Goal: Task Accomplishment & Management: Use online tool/utility

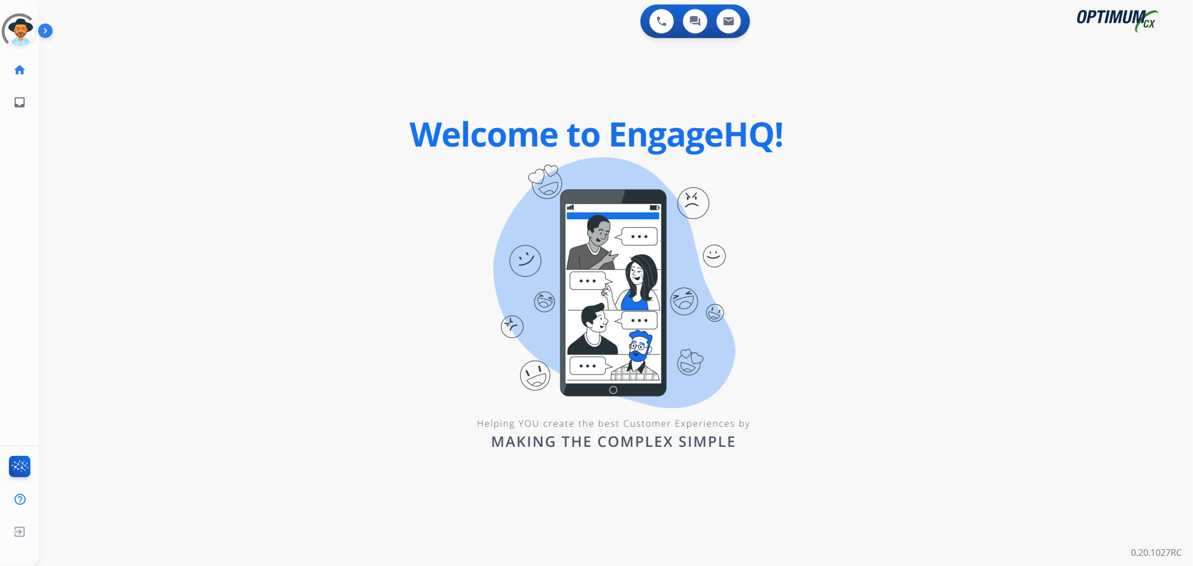
click at [52, 32] on img at bounding box center [47, 32] width 19 height 21
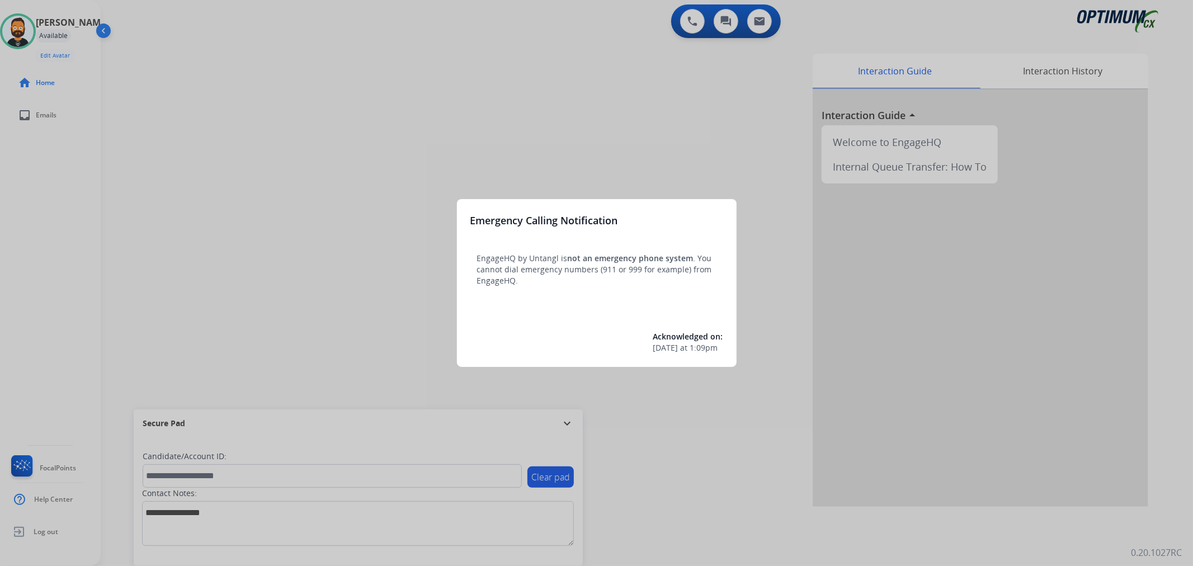
click at [567, 423] on div at bounding box center [596, 283] width 1193 height 566
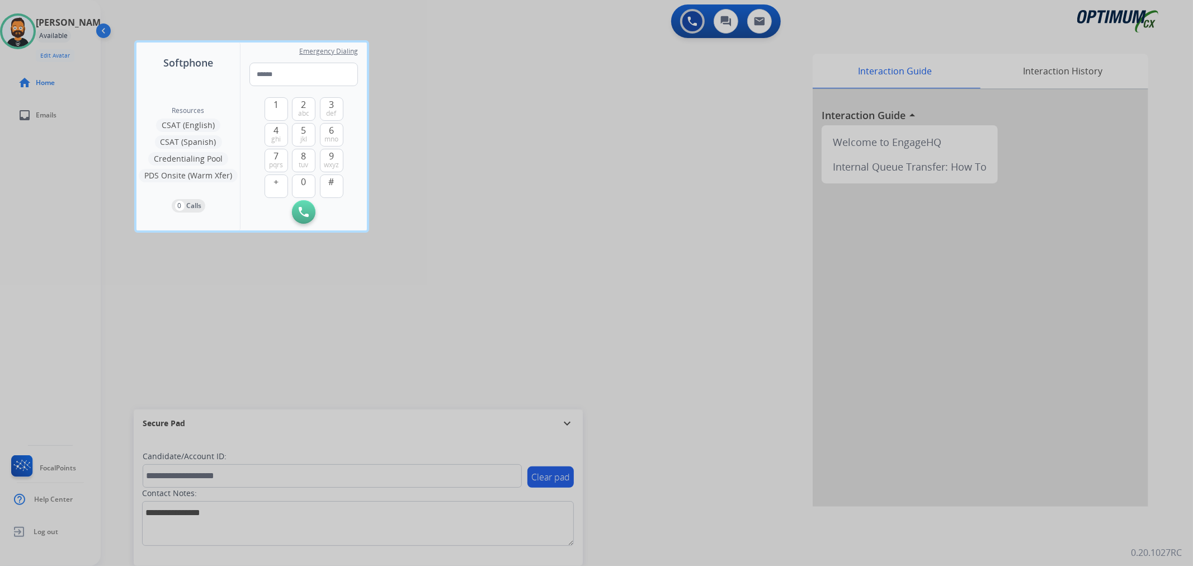
click at [403, 303] on div at bounding box center [596, 283] width 1193 height 566
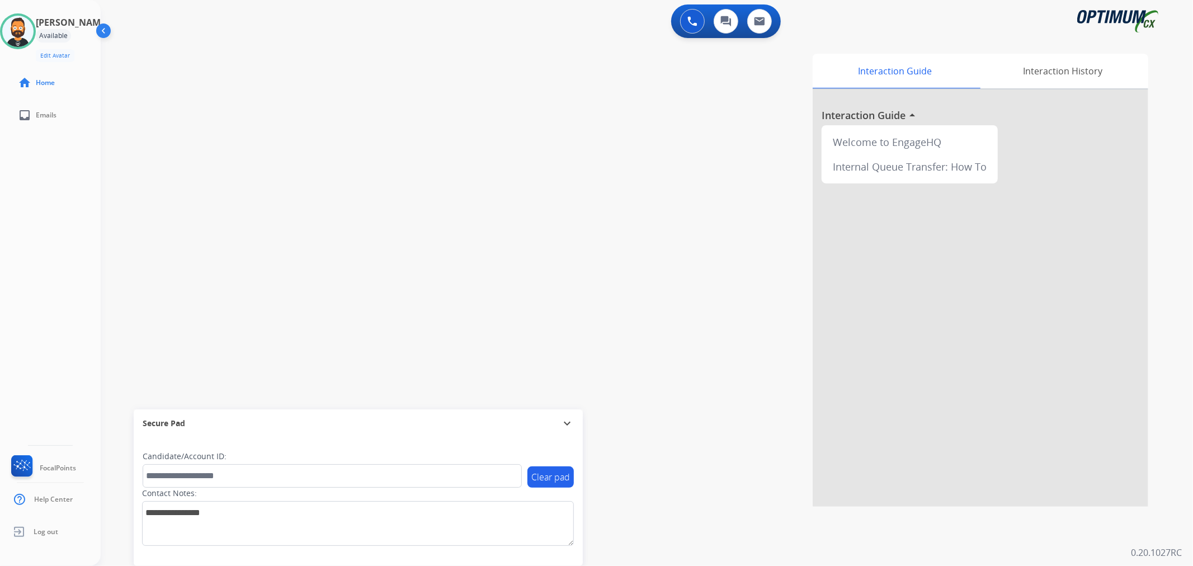
click at [560, 412] on div "Secure Pad expand_more" at bounding box center [358, 423] width 449 height 28
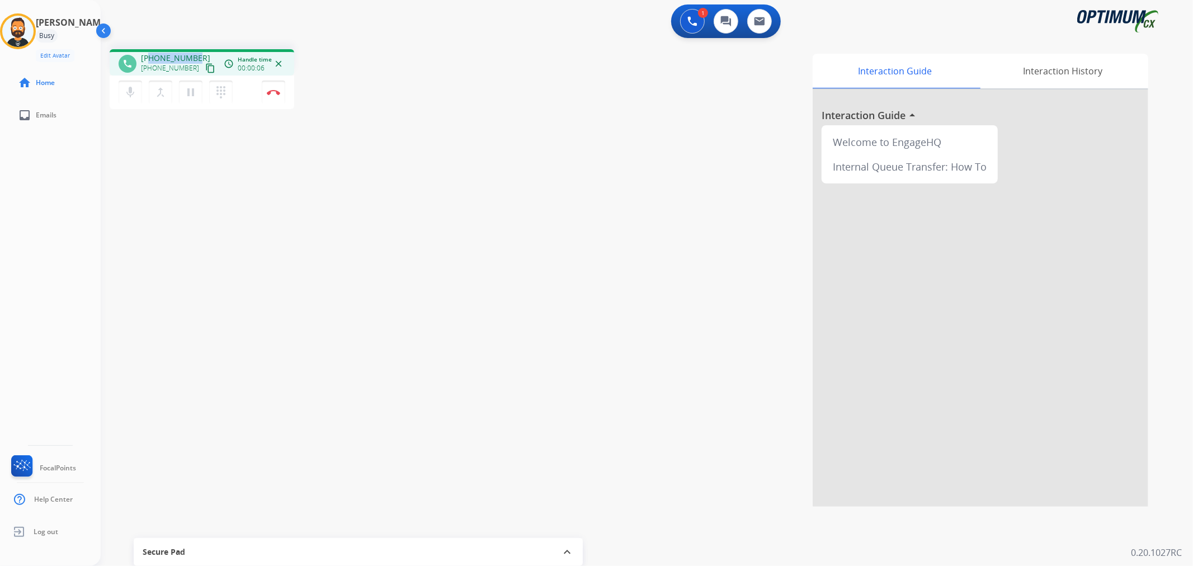
drag, startPoint x: 193, startPoint y: 53, endPoint x: 152, endPoint y: 51, distance: 41.4
click at [152, 51] on div "phone [PHONE_NUMBER] [PHONE_NUMBER] content_copy access_time Call metrics Queue…" at bounding box center [202, 62] width 185 height 26
copy span "9855151996"
click at [278, 95] on button "Disconnect" at bounding box center [273, 92] width 23 height 23
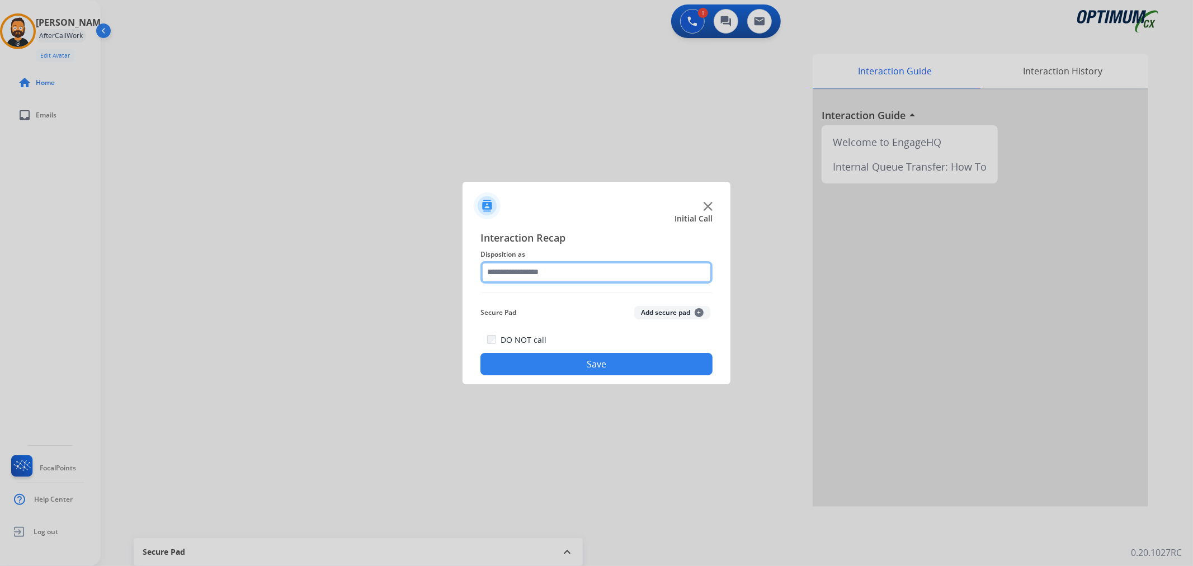
click at [538, 274] on input "text" at bounding box center [596, 272] width 232 height 22
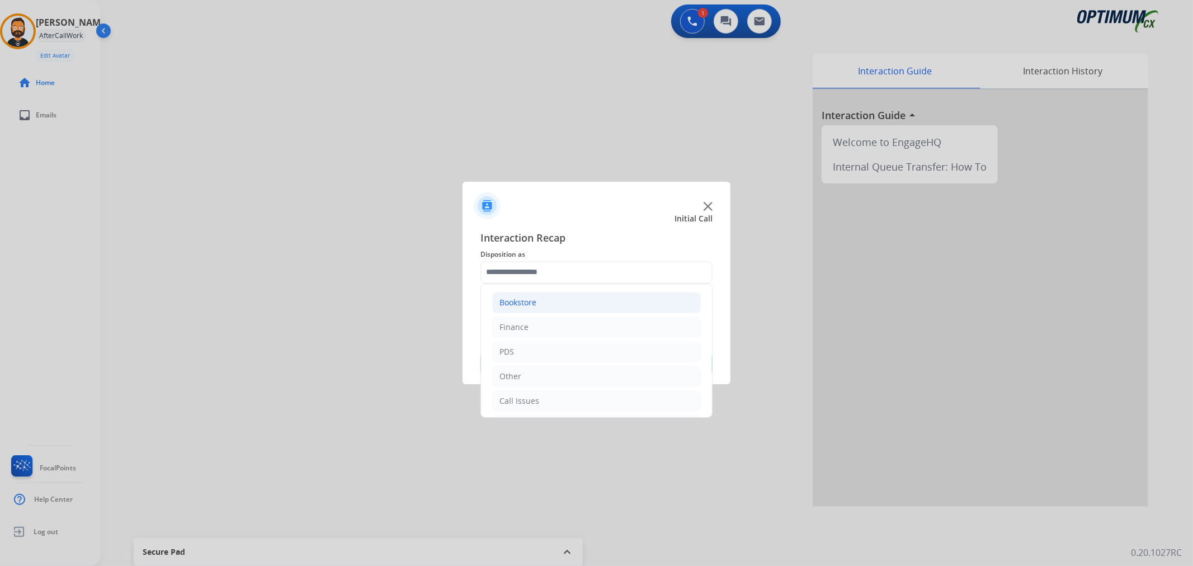
click at [533, 309] on li "Bookstore" at bounding box center [596, 302] width 209 height 21
click at [577, 349] on div "General Questions (Bookstore)" at bounding box center [579, 351] width 114 height 11
type input "**********"
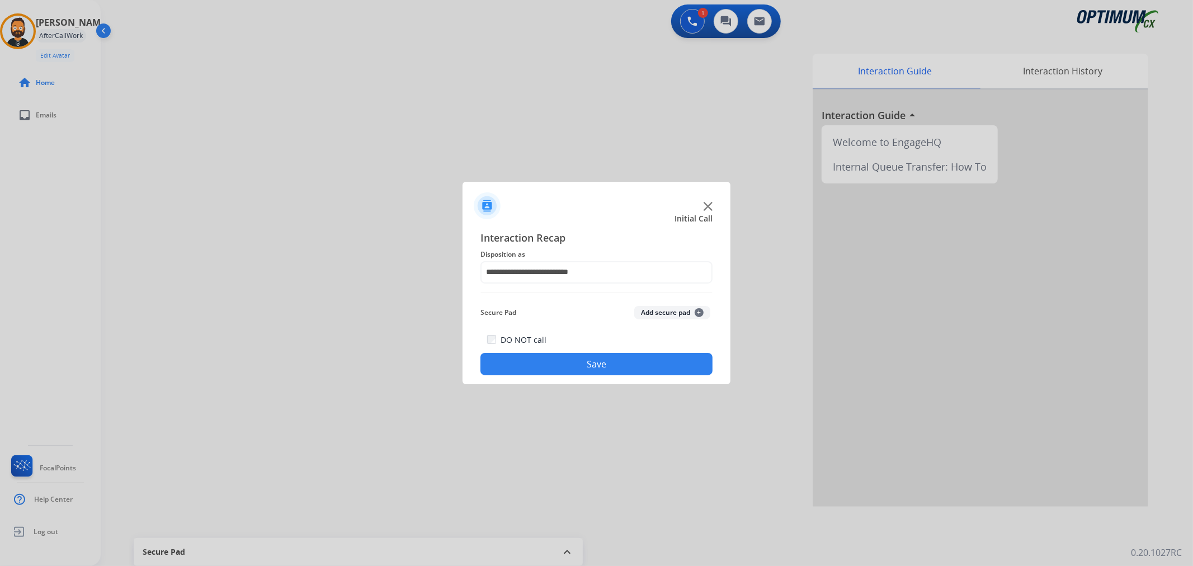
click at [583, 378] on div "**********" at bounding box center [596, 303] width 268 height 164
click at [585, 364] on button "Save" at bounding box center [596, 364] width 232 height 22
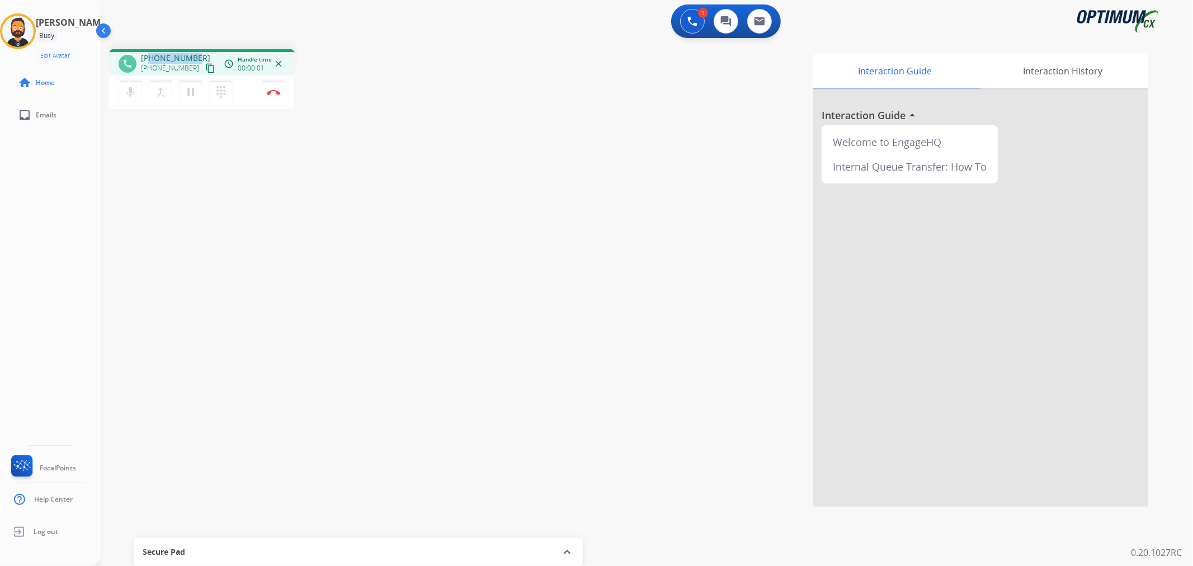
drag, startPoint x: 195, startPoint y: 56, endPoint x: 150, endPoint y: 56, distance: 44.7
click at [150, 56] on div "[PHONE_NUMBER] [PHONE_NUMBER] content_copy" at bounding box center [179, 64] width 76 height 22
copy span "7194691397"
click at [189, 92] on mat-icon "pause" at bounding box center [190, 92] width 13 height 13
click at [189, 90] on mat-icon "play_arrow" at bounding box center [190, 92] width 13 height 13
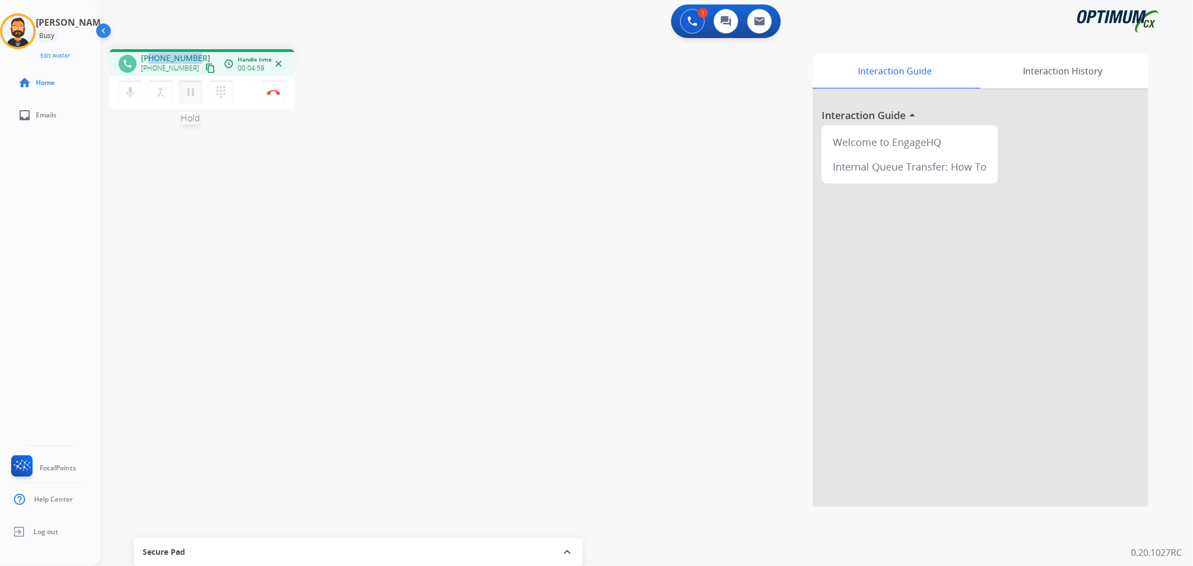
click at [188, 92] on mat-icon "pause" at bounding box center [190, 92] width 13 height 13
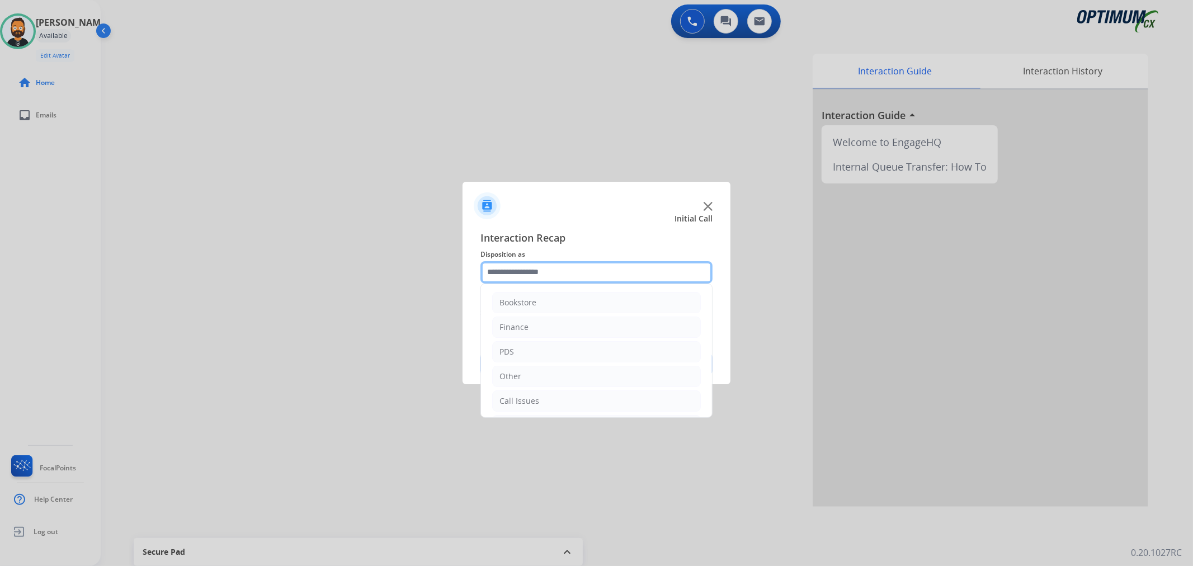
click at [517, 269] on input "text" at bounding box center [596, 272] width 232 height 22
click at [552, 348] on div "Initial Application" at bounding box center [532, 349] width 66 height 11
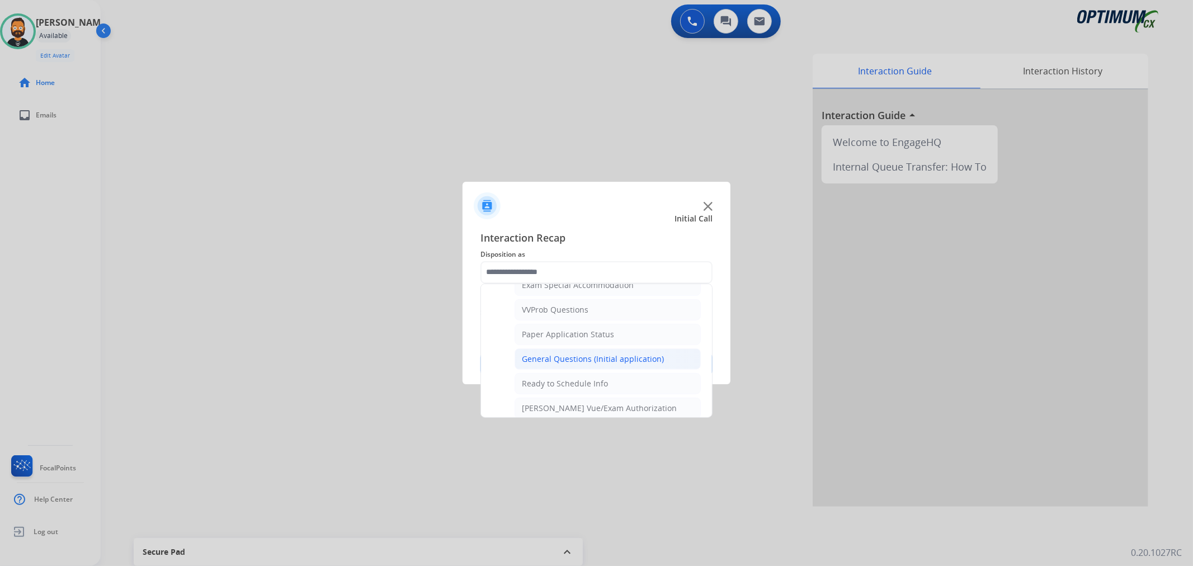
click at [582, 361] on div "General Questions (Initial application)" at bounding box center [593, 358] width 142 height 11
type input "**********"
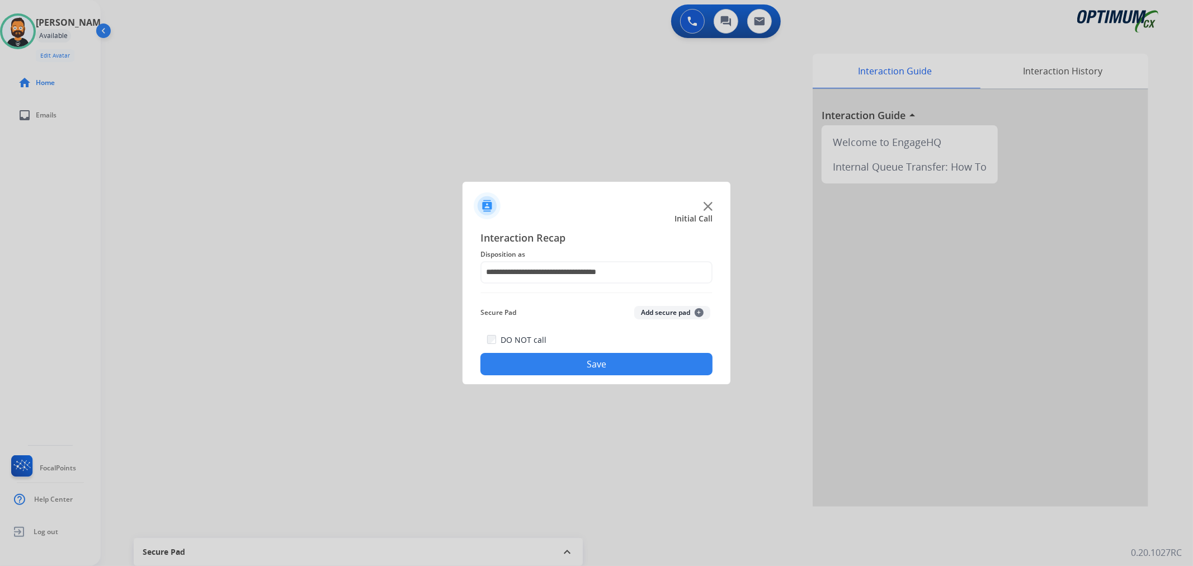
click at [582, 361] on button "Save" at bounding box center [596, 364] width 232 height 22
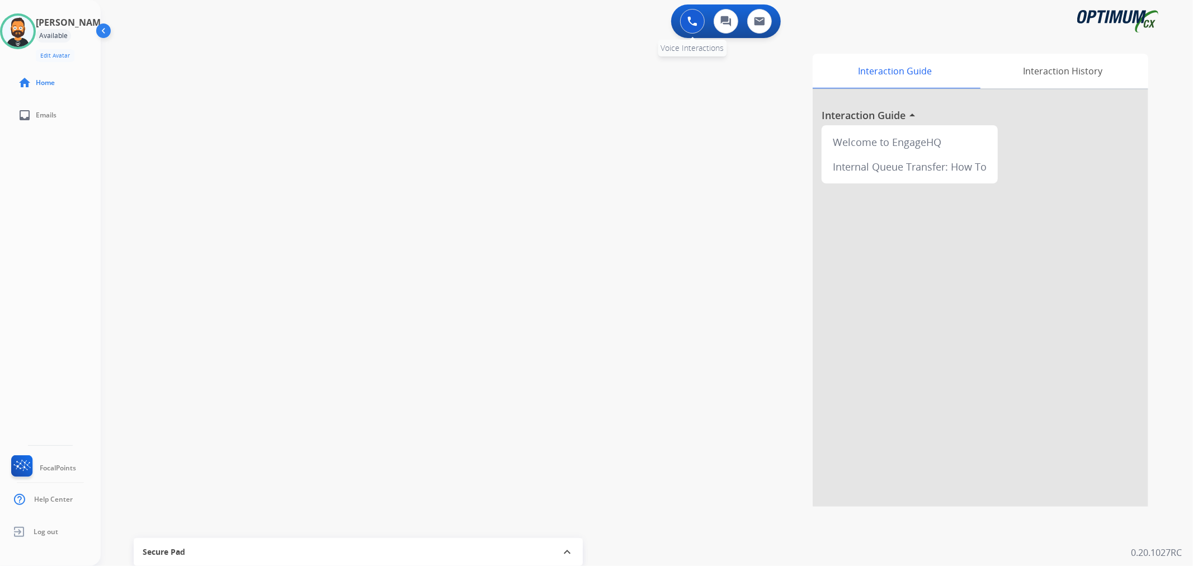
click at [695, 22] on img at bounding box center [692, 21] width 10 height 10
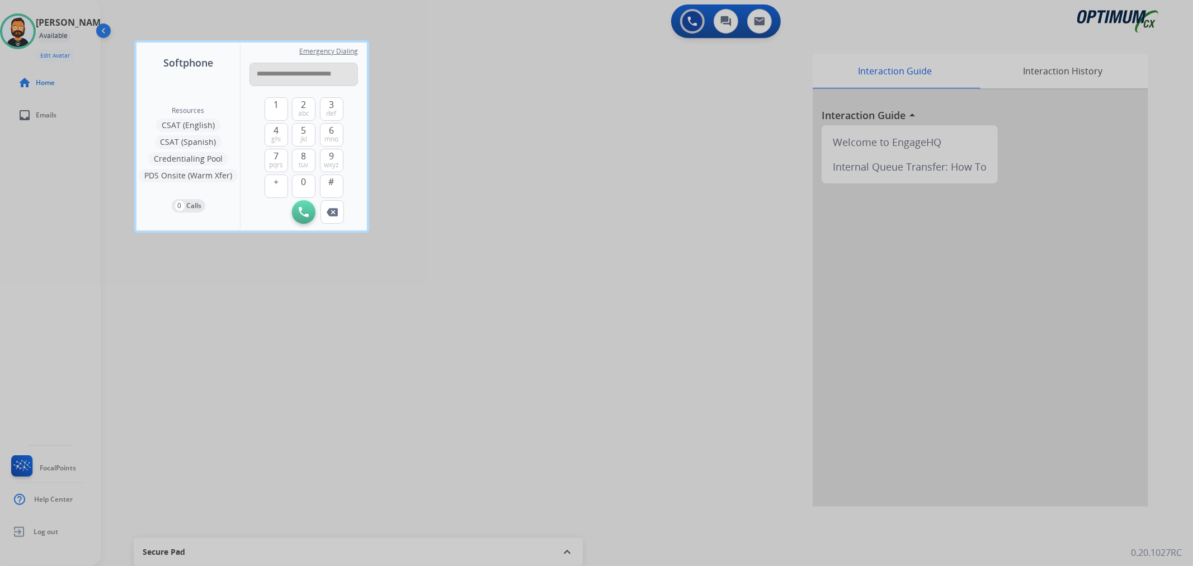
scroll to position [0, 0]
type input "*"
paste input "**********"
type input "**********"
click at [300, 214] on img at bounding box center [304, 212] width 10 height 10
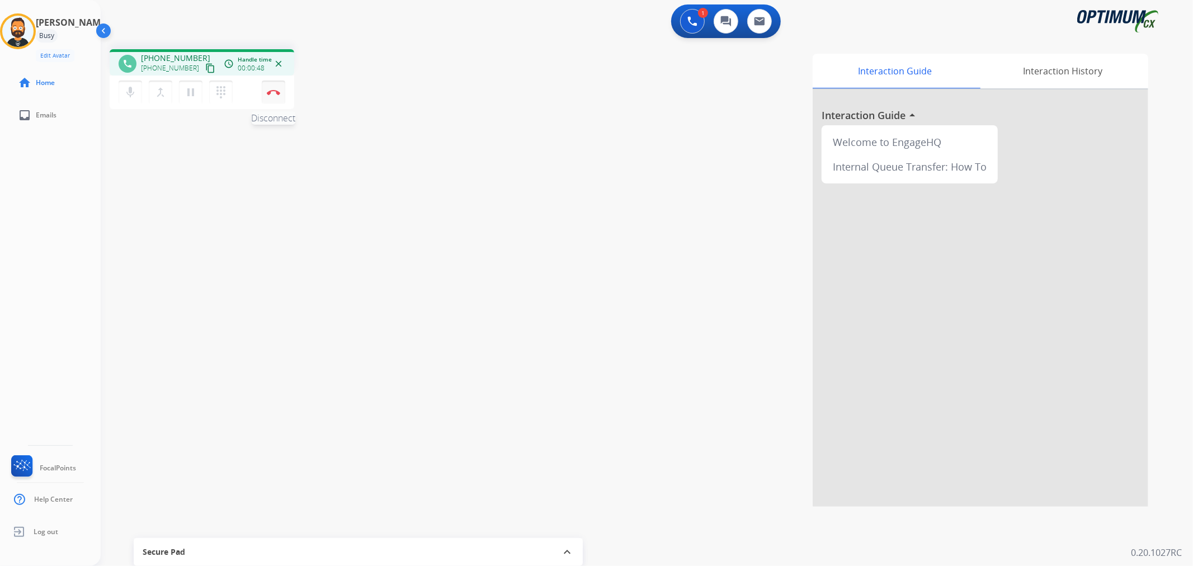
click at [278, 95] on button "Disconnect" at bounding box center [273, 92] width 23 height 23
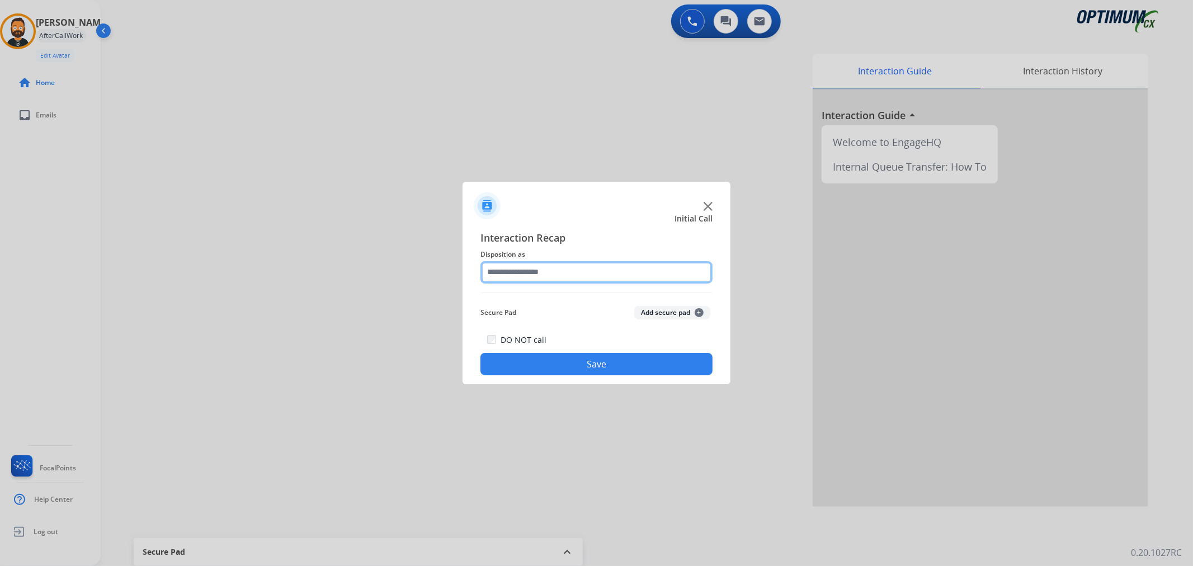
click at [563, 278] on input "text" at bounding box center [596, 272] width 232 height 22
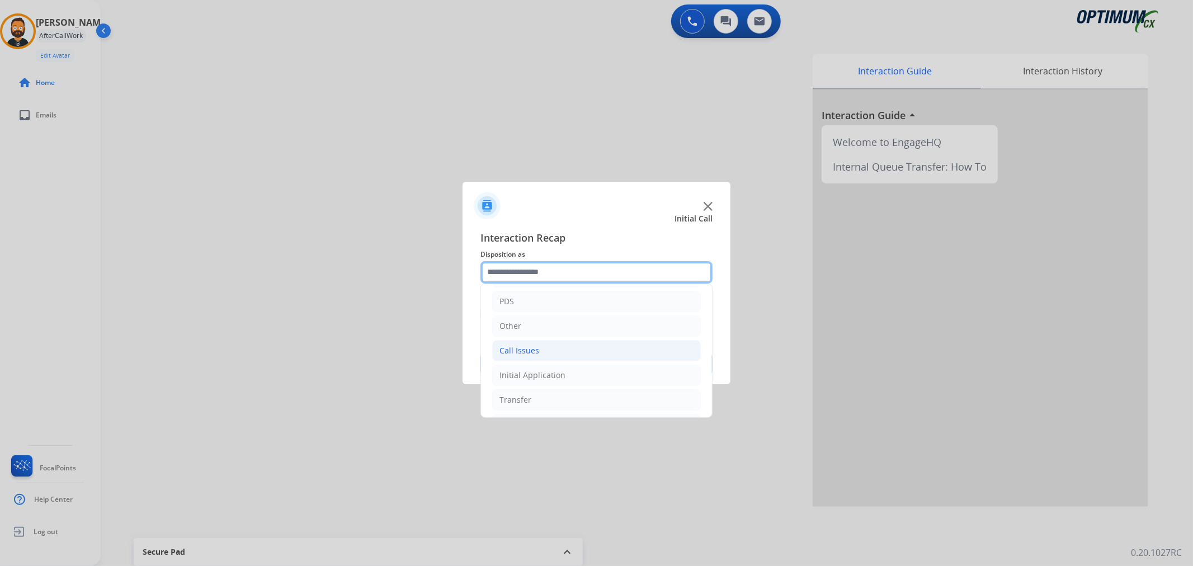
scroll to position [77, 0]
click at [566, 344] on li "Initial Application" at bounding box center [596, 349] width 209 height 21
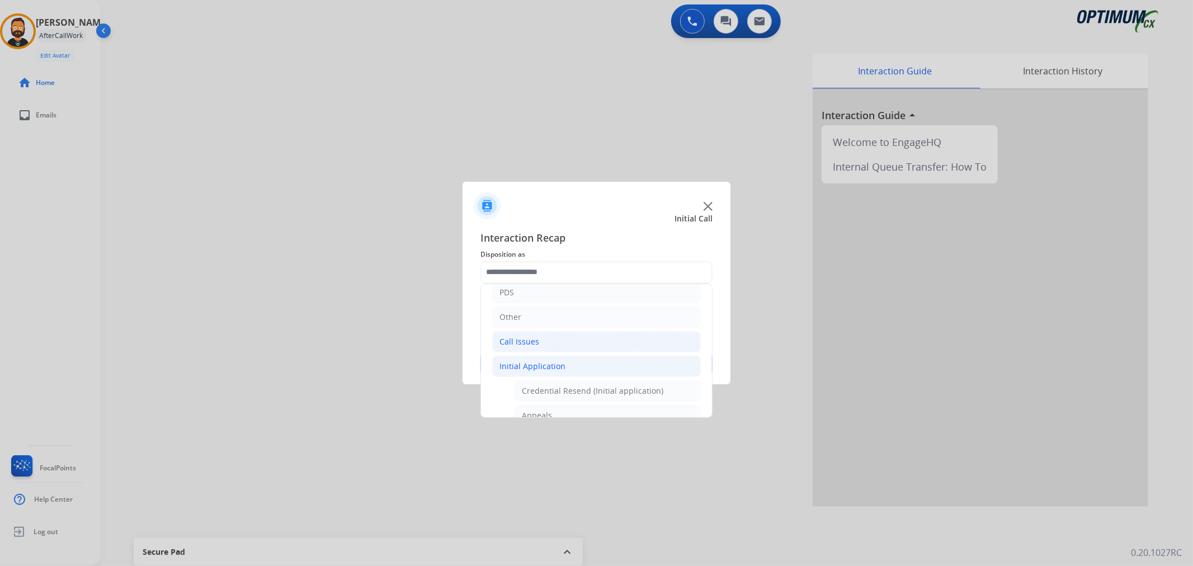
click at [557, 333] on li "Call Issues" at bounding box center [596, 341] width 209 height 21
click at [557, 365] on li "Voicemail" at bounding box center [607, 366] width 186 height 21
type input "*********"
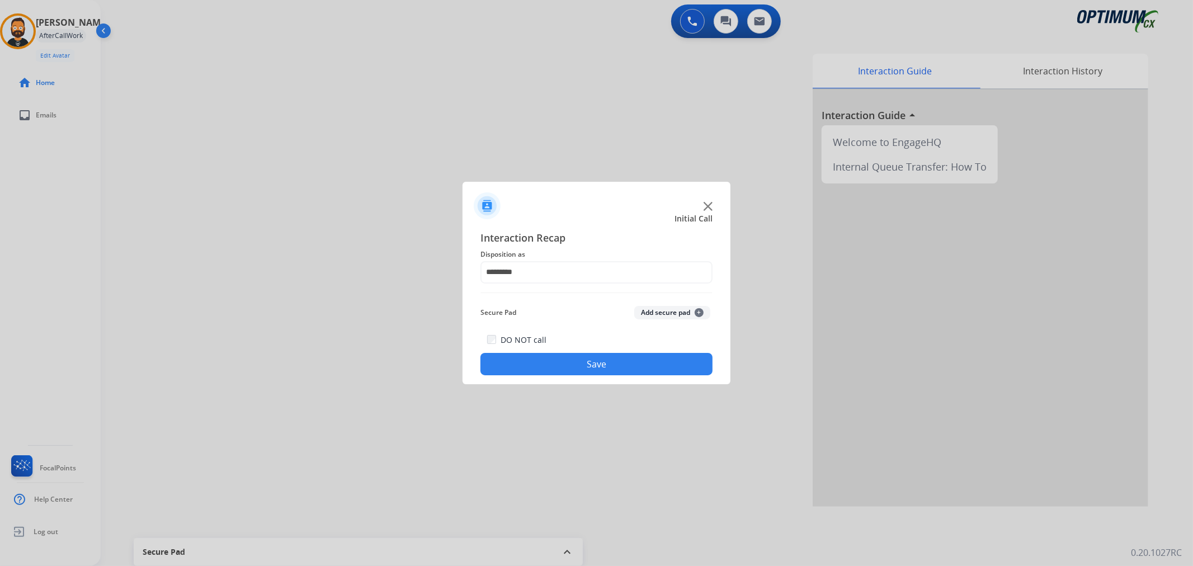
click at [557, 365] on button "Save" at bounding box center [596, 364] width 232 height 22
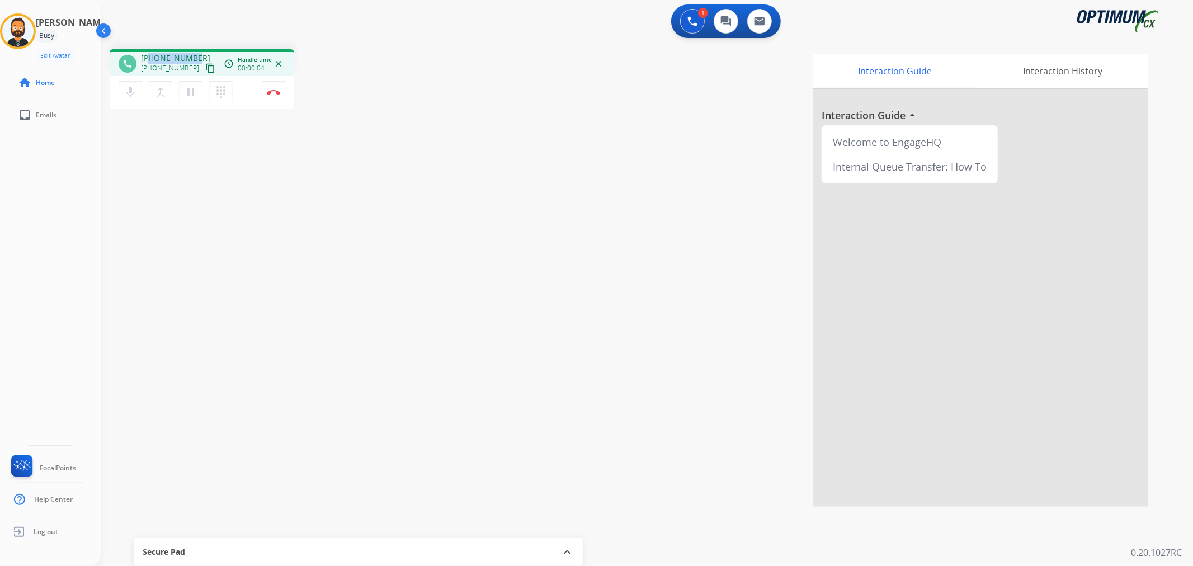
drag, startPoint x: 196, startPoint y: 51, endPoint x: 149, endPoint y: 49, distance: 47.0
click at [149, 49] on div "phone [PHONE_NUMBER] [PHONE_NUMBER] content_copy access_time Call metrics Queue…" at bounding box center [202, 62] width 185 height 26
copy span "9046162724"
click at [274, 86] on button "Disconnect" at bounding box center [273, 92] width 23 height 23
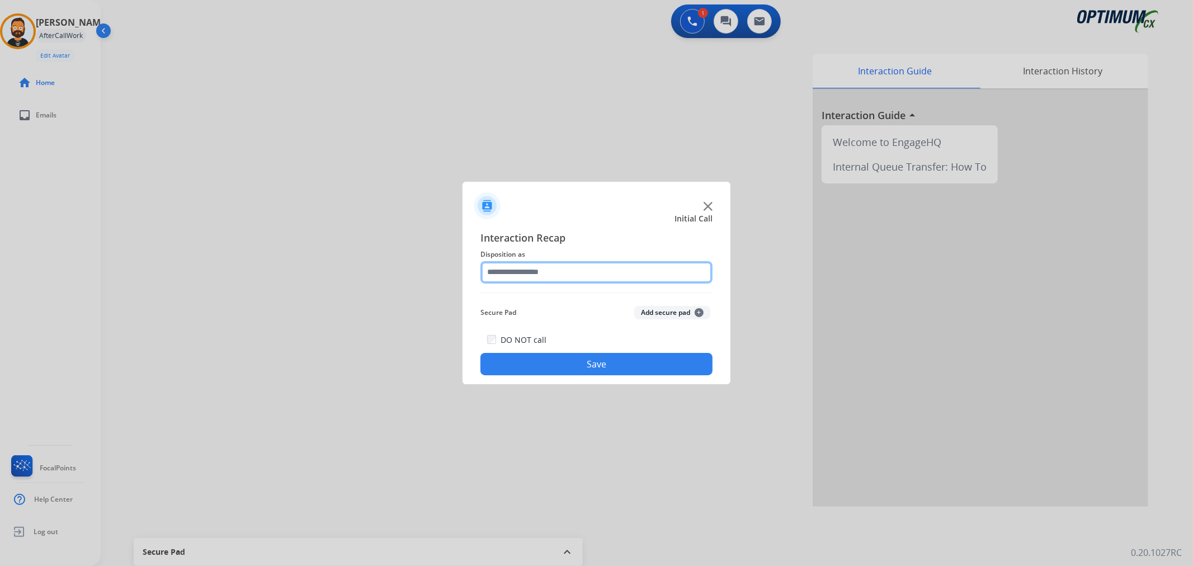
click at [490, 275] on input "text" at bounding box center [596, 272] width 232 height 22
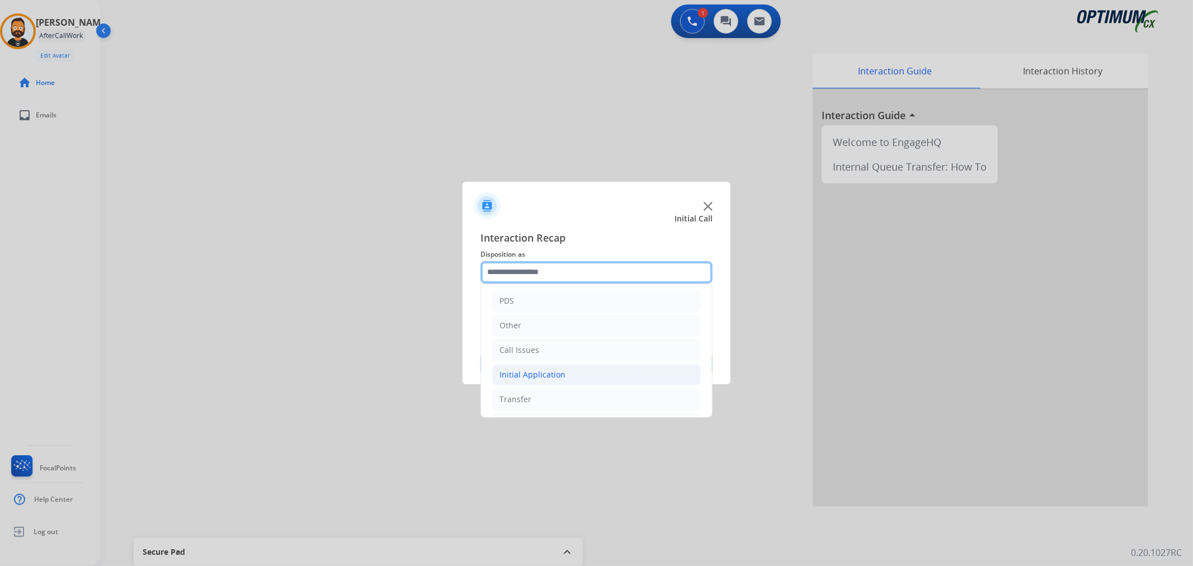
scroll to position [77, 0]
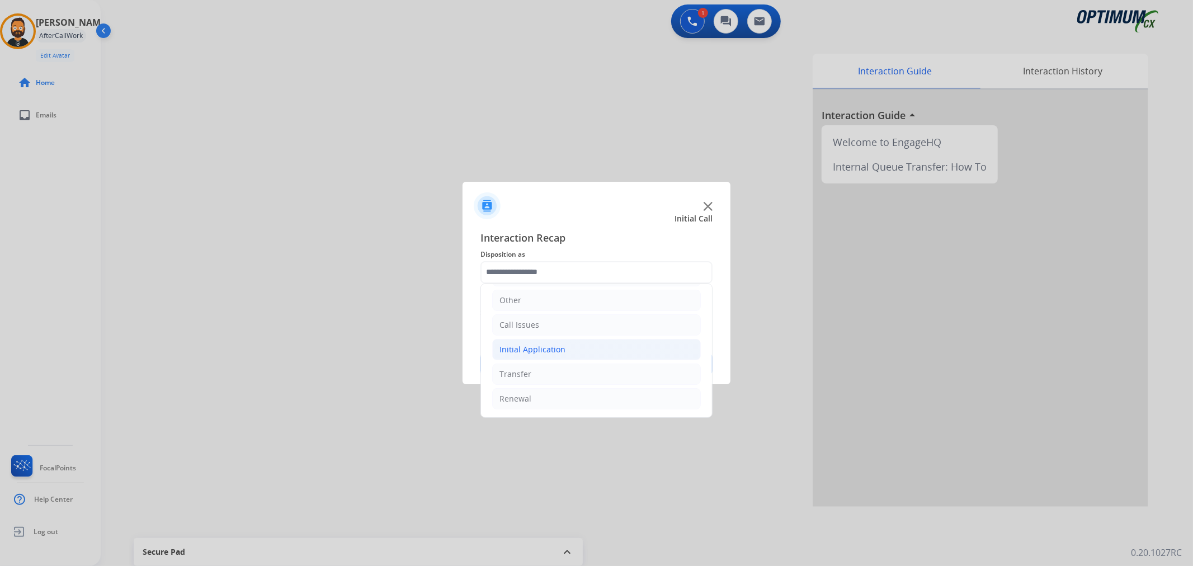
click at [556, 344] on div "Initial Application" at bounding box center [532, 349] width 66 height 11
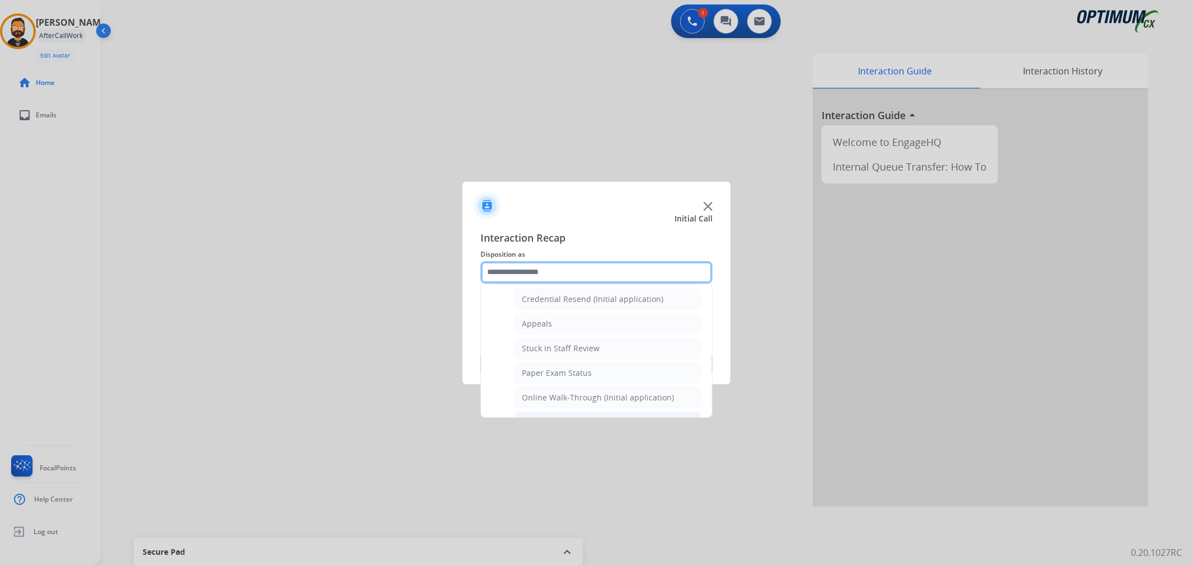
scroll to position [594, 0]
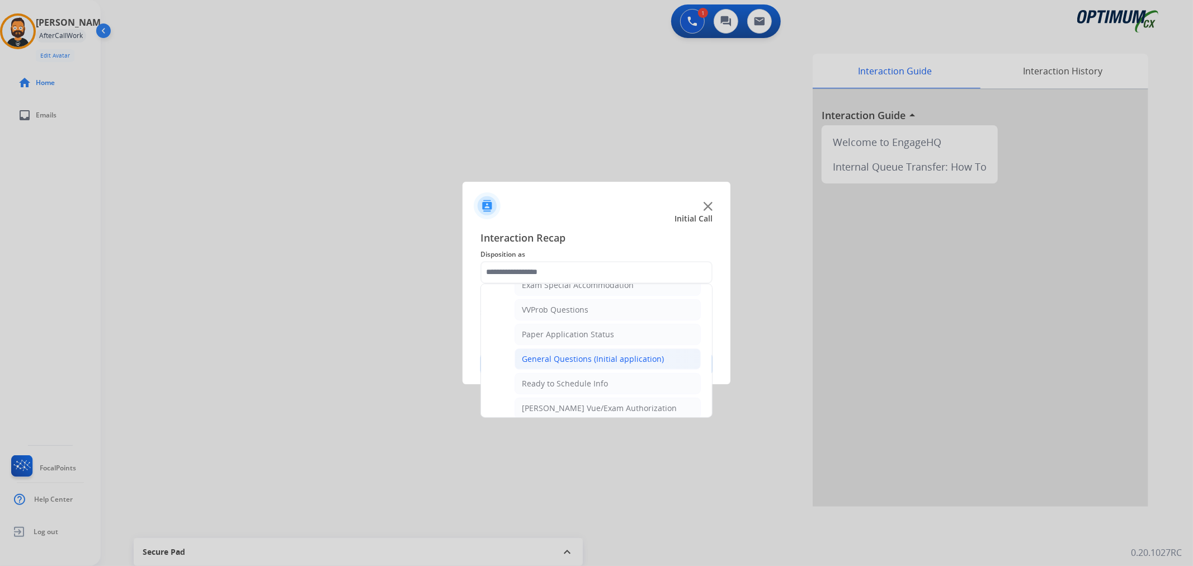
click at [556, 357] on div "General Questions (Initial application)" at bounding box center [593, 358] width 142 height 11
type input "**********"
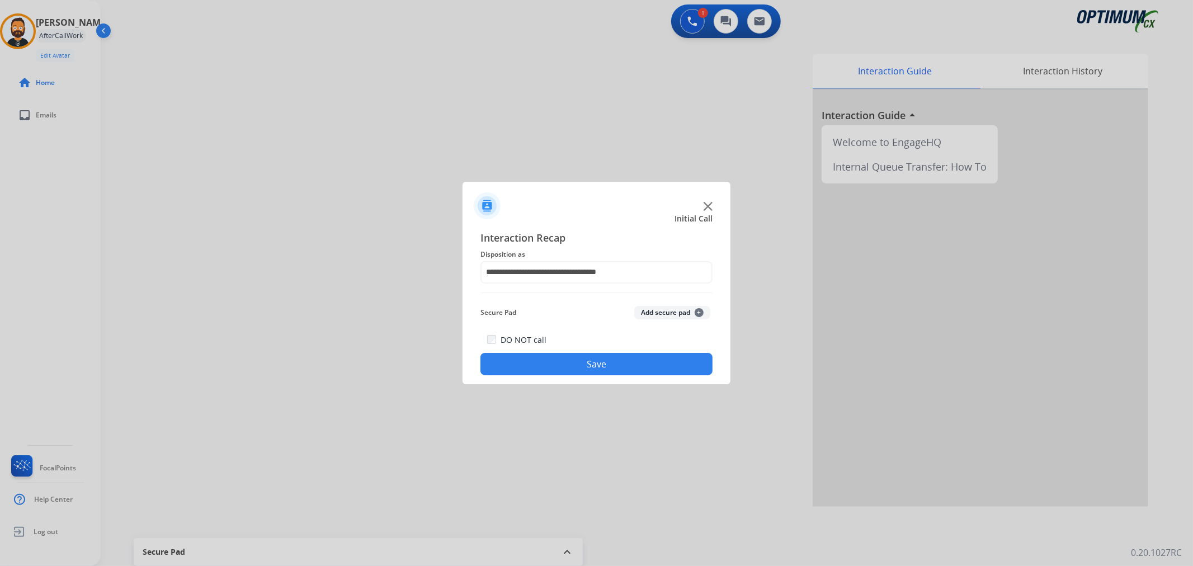
click at [556, 357] on button "Save" at bounding box center [596, 364] width 232 height 22
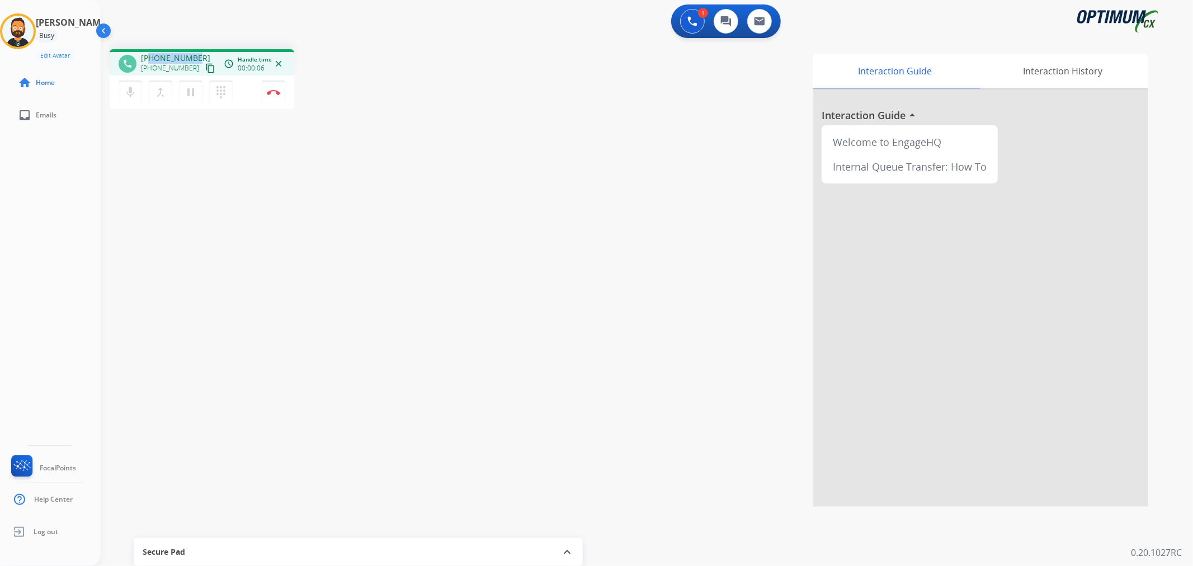
drag, startPoint x: 198, startPoint y: 53, endPoint x: 151, endPoint y: 54, distance: 47.0
click at [151, 54] on div "[PHONE_NUMBER] [PHONE_NUMBER] content_copy" at bounding box center [179, 64] width 76 height 22
copy span "9736526995"
click at [278, 93] on img at bounding box center [273, 92] width 13 height 6
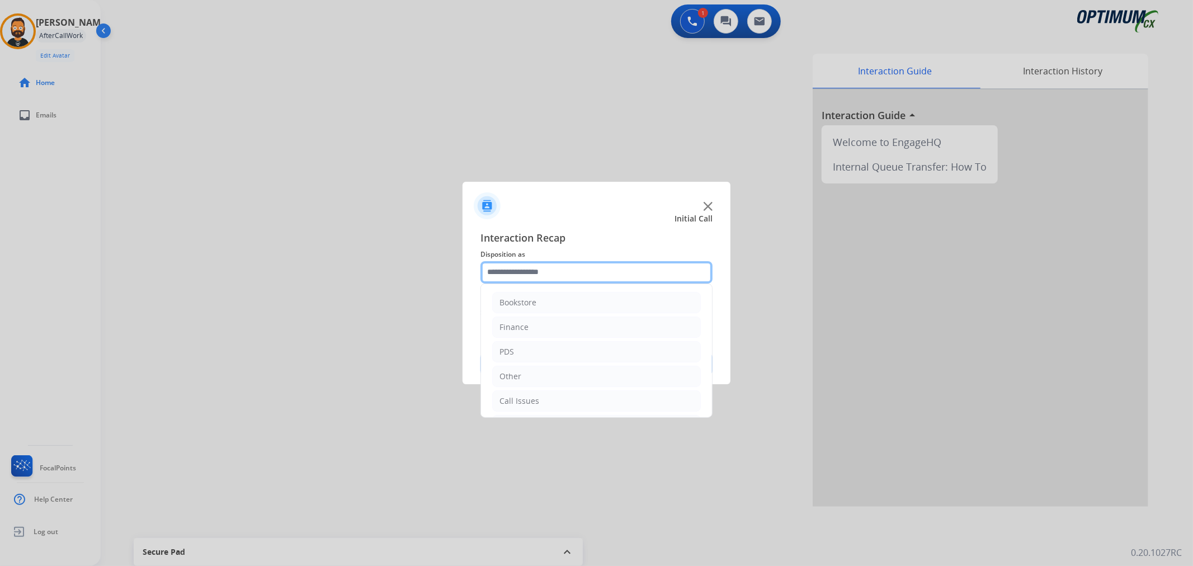
click at [554, 278] on input "text" at bounding box center [596, 272] width 232 height 22
click at [540, 395] on li "Renewal" at bounding box center [596, 398] width 209 height 21
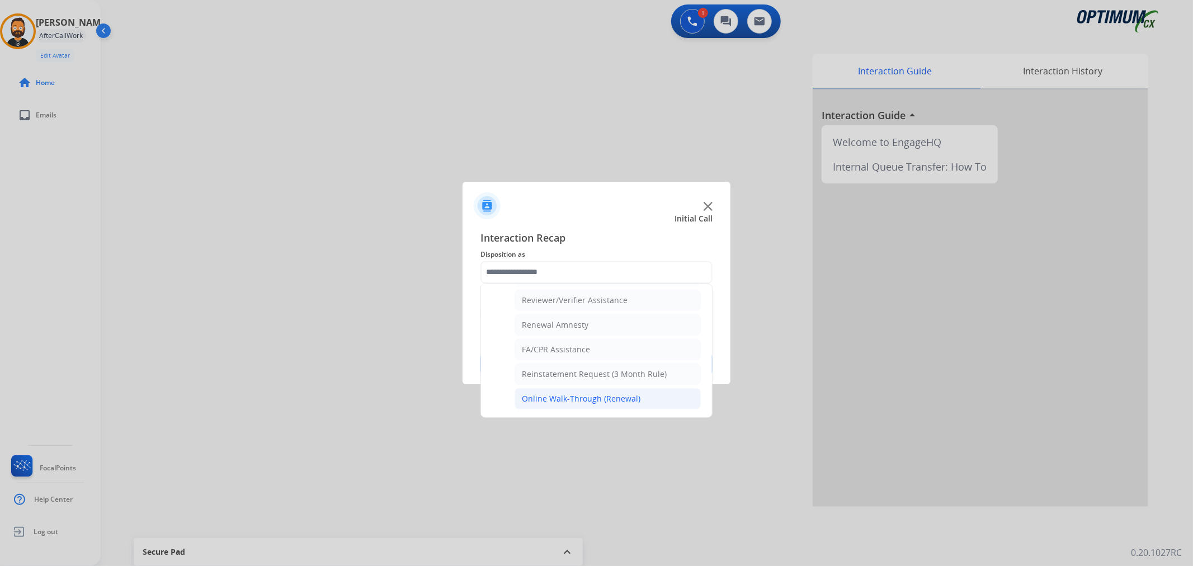
click at [549, 394] on div "Online Walk-Through (Renewal)" at bounding box center [581, 398] width 119 height 11
type input "**********"
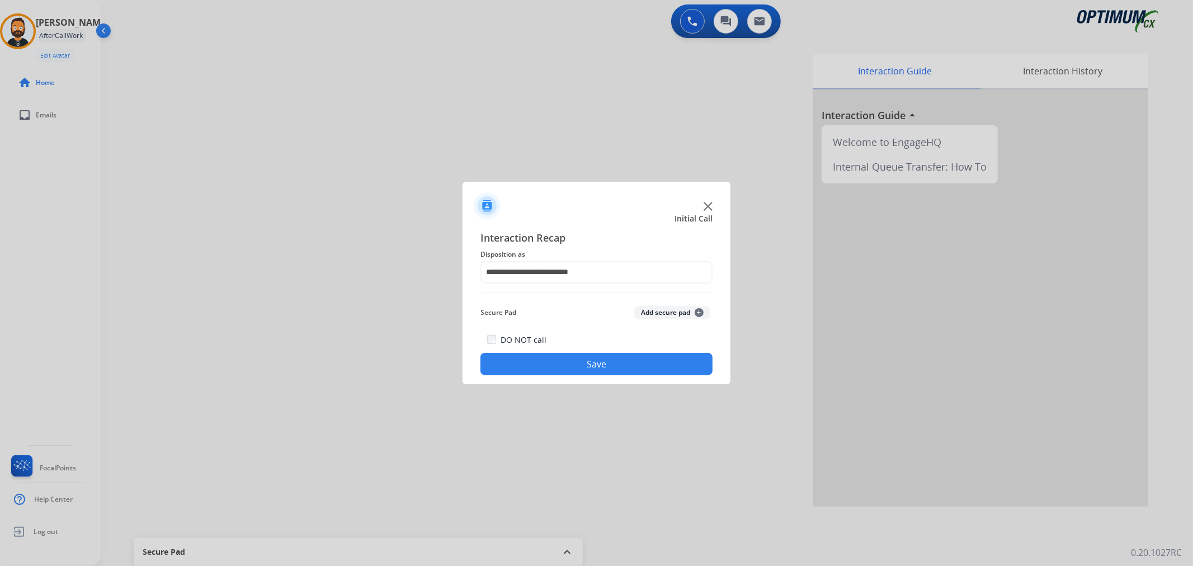
click at [552, 367] on button "Save" at bounding box center [596, 364] width 232 height 22
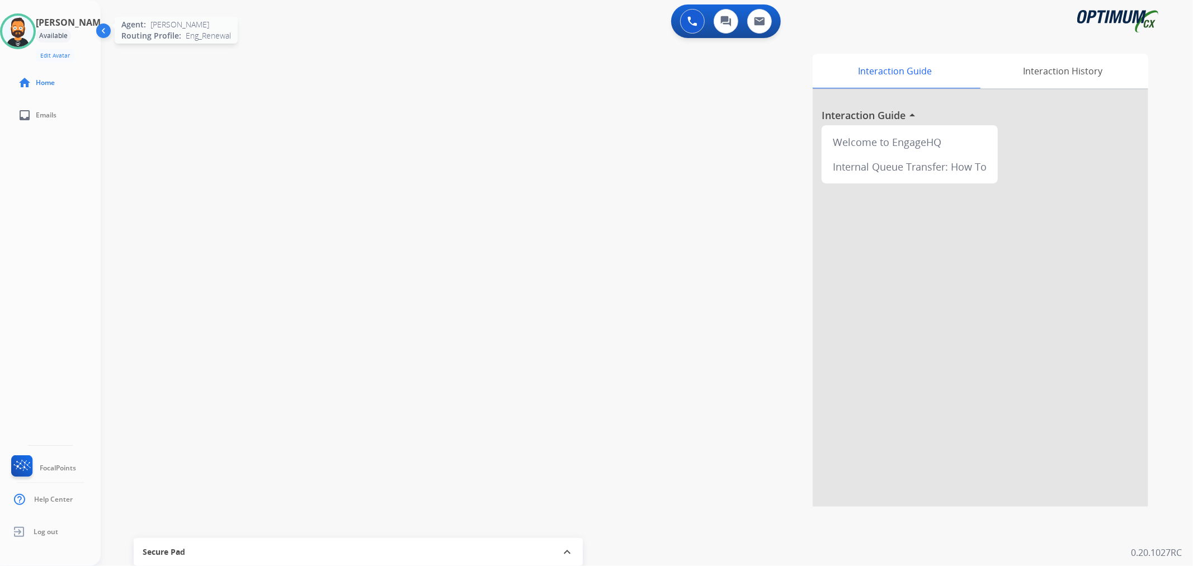
click at [34, 23] on img at bounding box center [17, 31] width 31 height 31
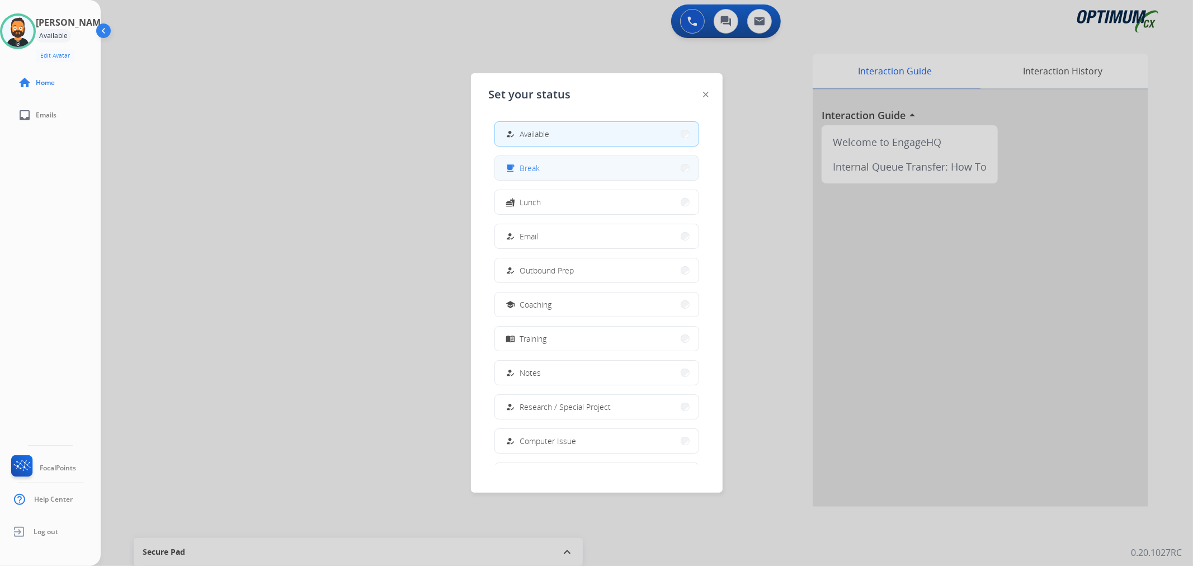
click at [538, 163] on span "Break" at bounding box center [530, 168] width 20 height 12
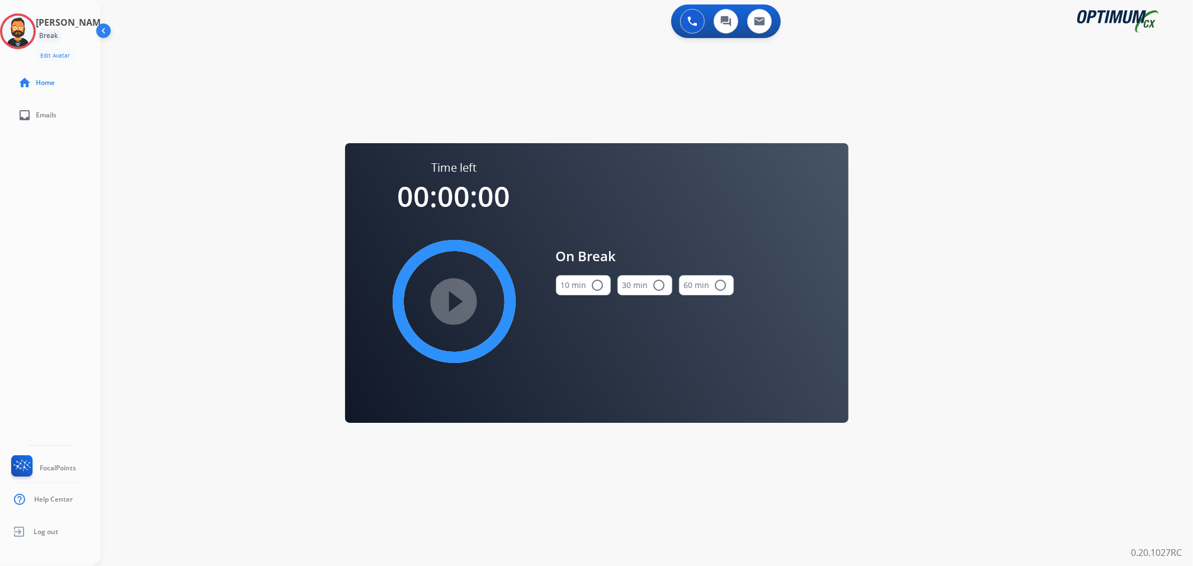
click at [580, 287] on button "10 min radio_button_unchecked" at bounding box center [583, 285] width 55 height 20
click at [482, 282] on div "play_circle_filled" at bounding box center [454, 302] width 168 height 168
click at [460, 295] on mat-icon "play_circle_filled" at bounding box center [453, 301] width 13 height 13
drag, startPoint x: 29, startPoint y: 30, endPoint x: 76, endPoint y: 46, distance: 49.7
click at [29, 30] on icon at bounding box center [18, 31] width 36 height 36
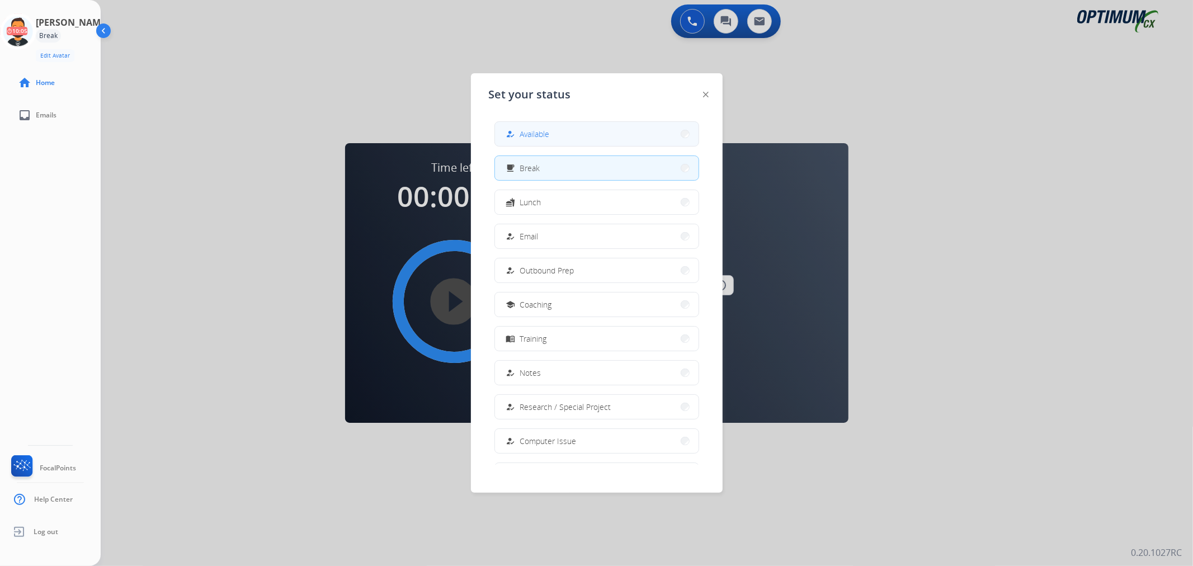
click at [507, 133] on button "how_to_reg Available" at bounding box center [597, 134] width 204 height 24
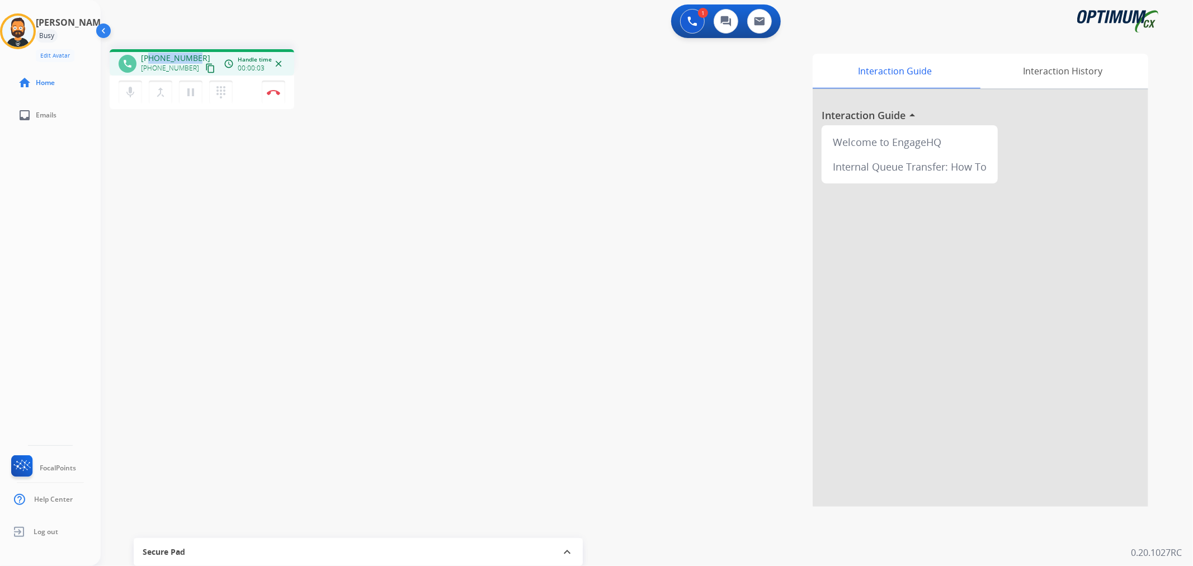
drag, startPoint x: 196, startPoint y: 54, endPoint x: 151, endPoint y: 59, distance: 45.0
click at [151, 59] on div "[PHONE_NUMBER] [PHONE_NUMBER] content_copy" at bounding box center [179, 64] width 76 height 22
copy span "9725377791"
click at [191, 93] on mat-icon "pause" at bounding box center [190, 92] width 13 height 13
click at [192, 88] on mat-icon "play_arrow" at bounding box center [190, 92] width 13 height 13
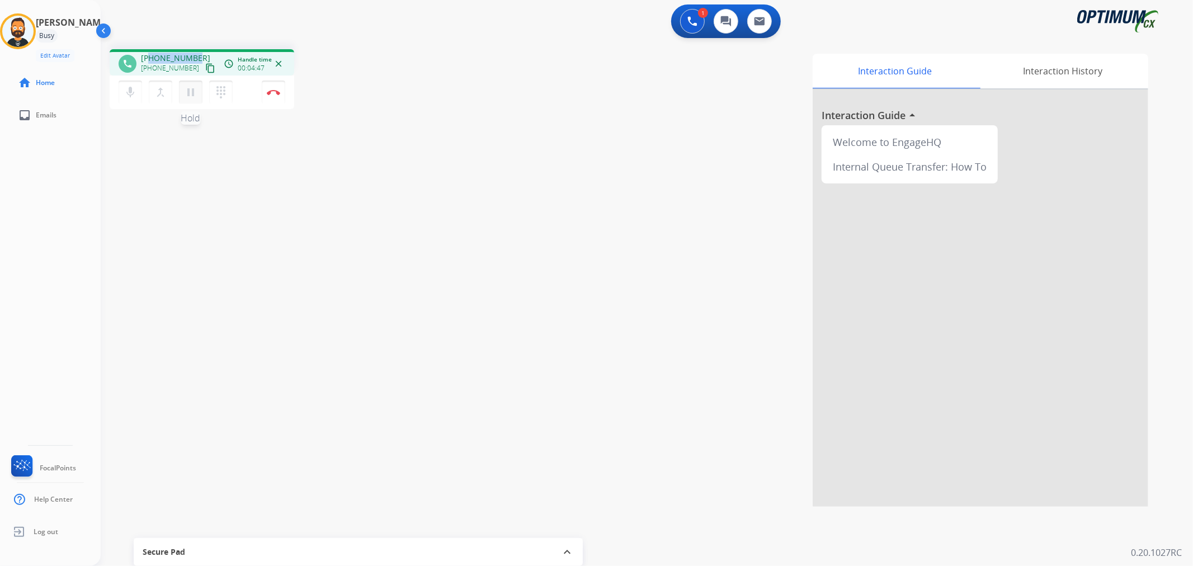
click at [193, 92] on mat-icon "pause" at bounding box center [190, 92] width 13 height 13
click at [189, 96] on mat-icon "play_arrow" at bounding box center [190, 92] width 13 height 13
click at [272, 89] on img at bounding box center [273, 92] width 13 height 6
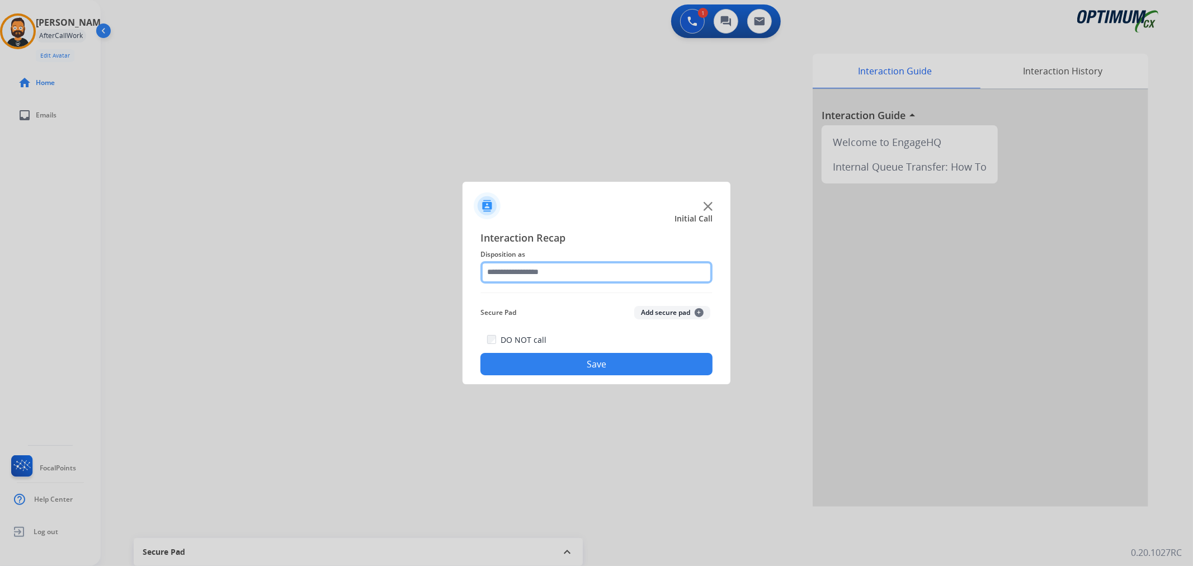
click at [538, 272] on input "text" at bounding box center [596, 272] width 232 height 22
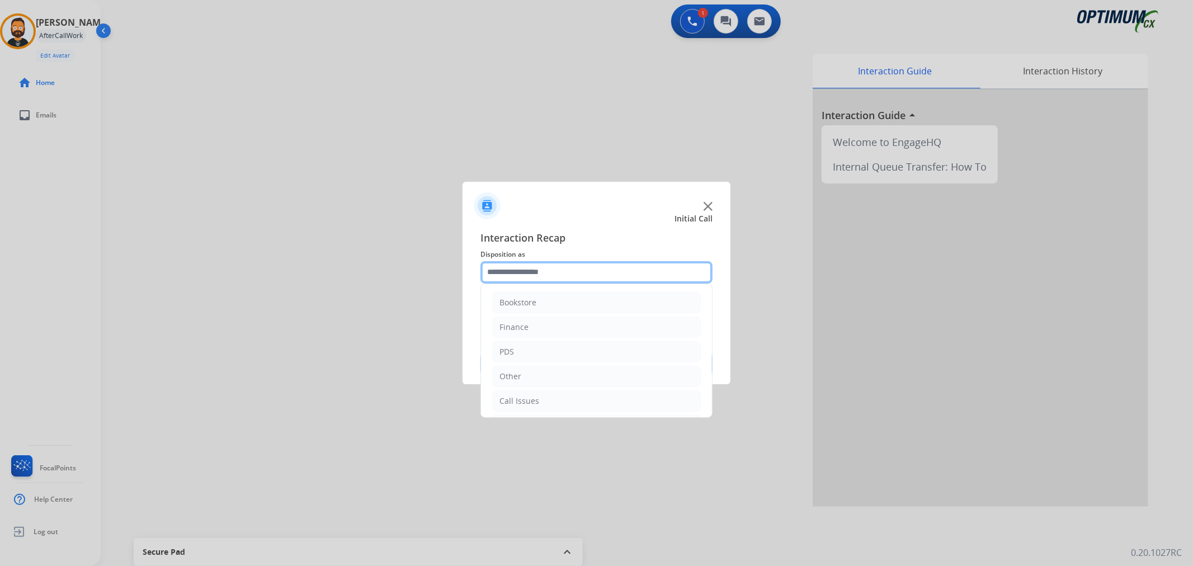
scroll to position [77, 0]
click at [533, 392] on li "Renewal" at bounding box center [596, 398] width 209 height 21
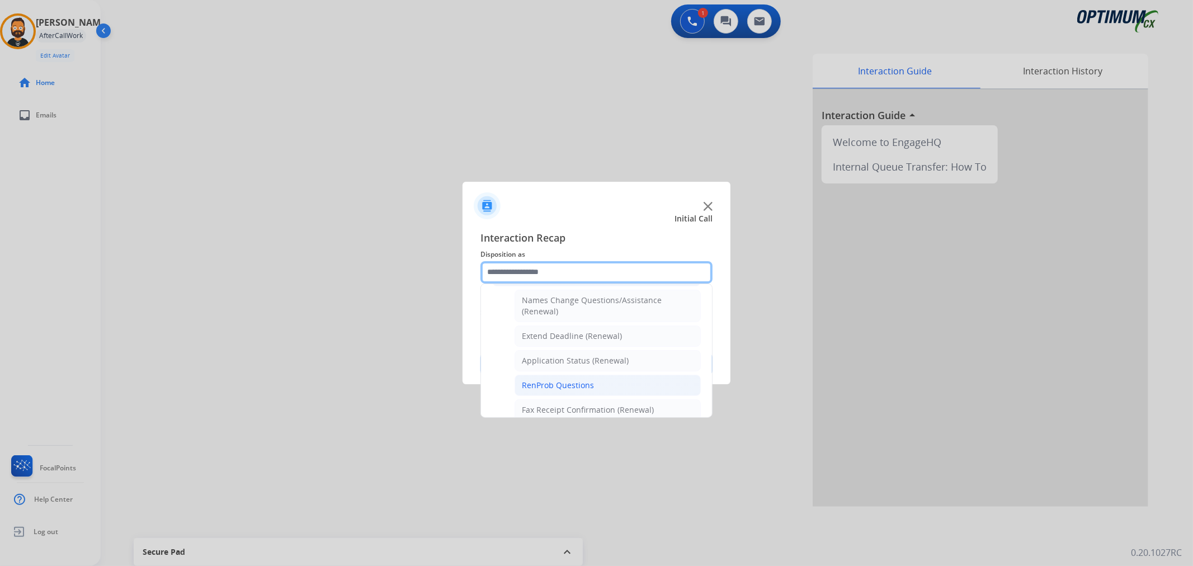
scroll to position [124, 0]
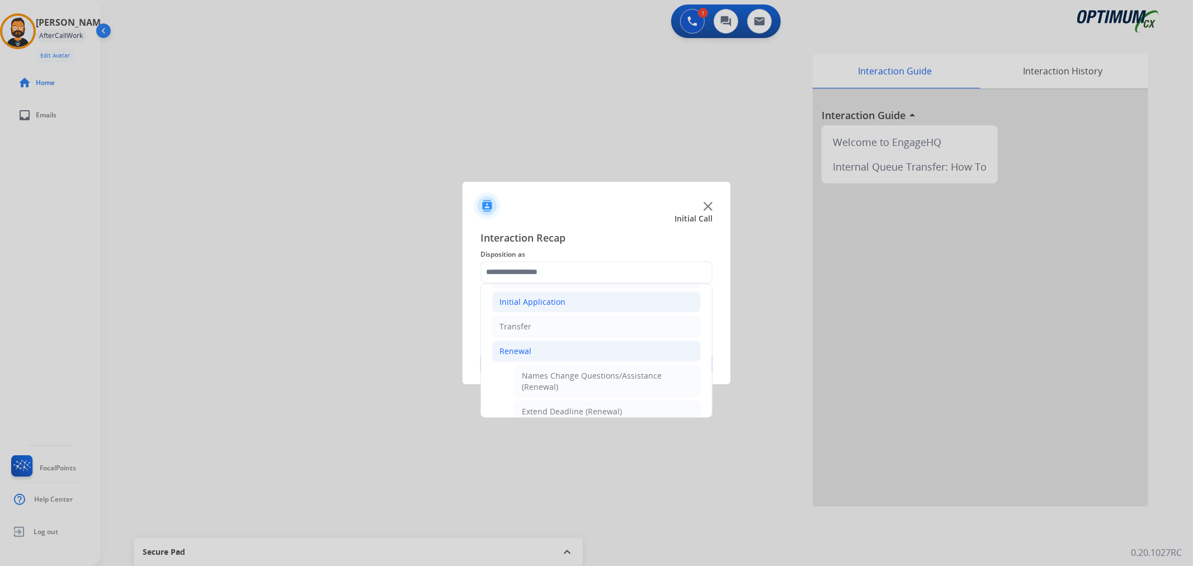
click at [533, 305] on div "Initial Application" at bounding box center [532, 301] width 66 height 11
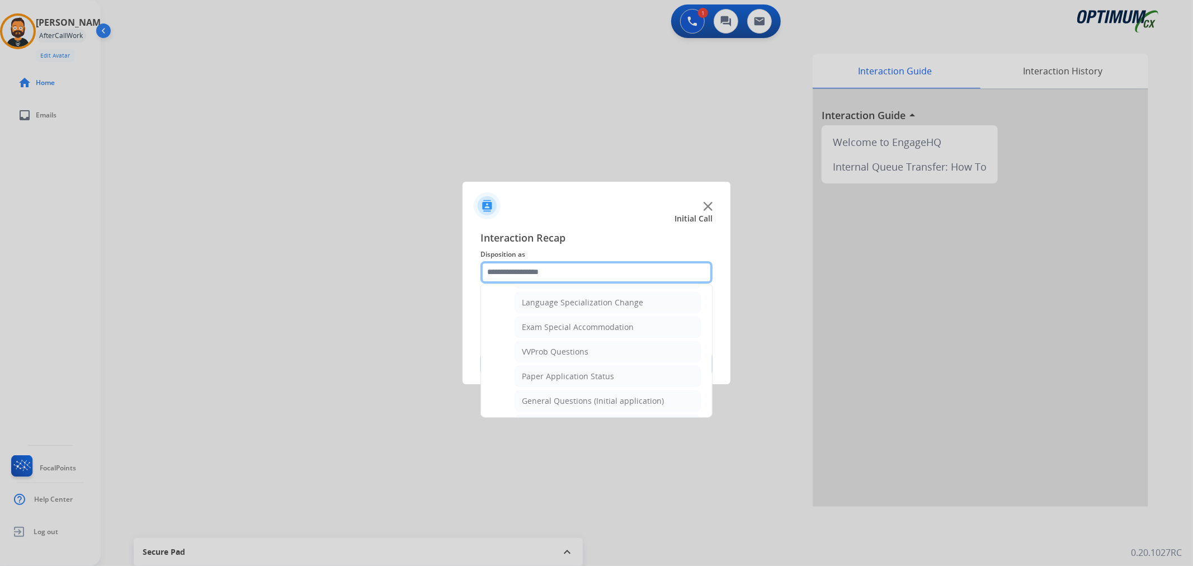
scroll to position [641, 0]
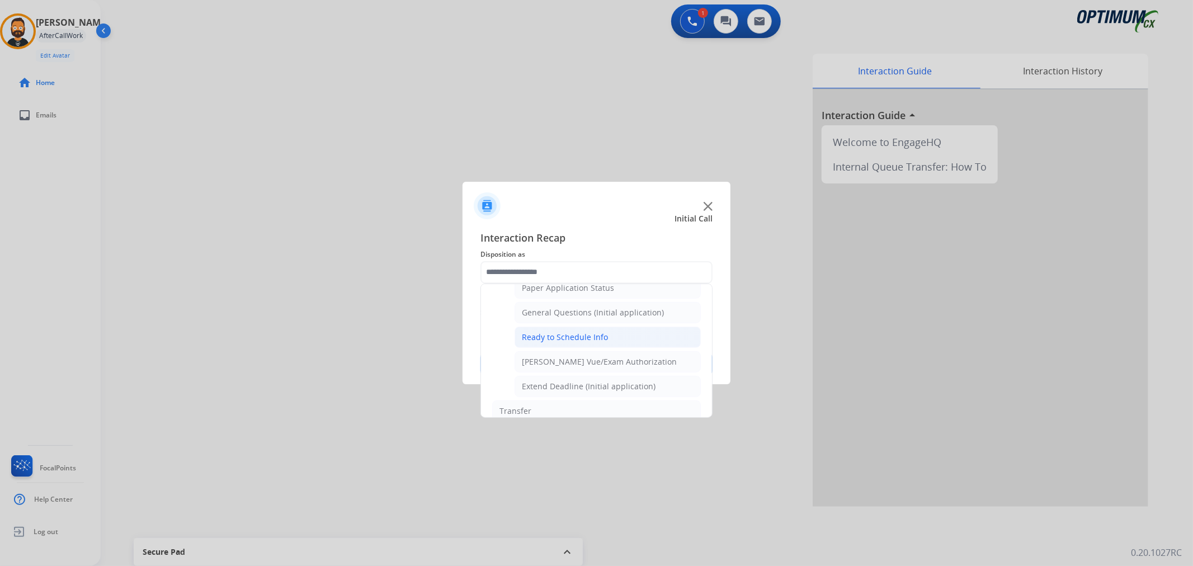
click at [577, 336] on div "Ready to Schedule Info" at bounding box center [565, 337] width 86 height 11
type input "**********"
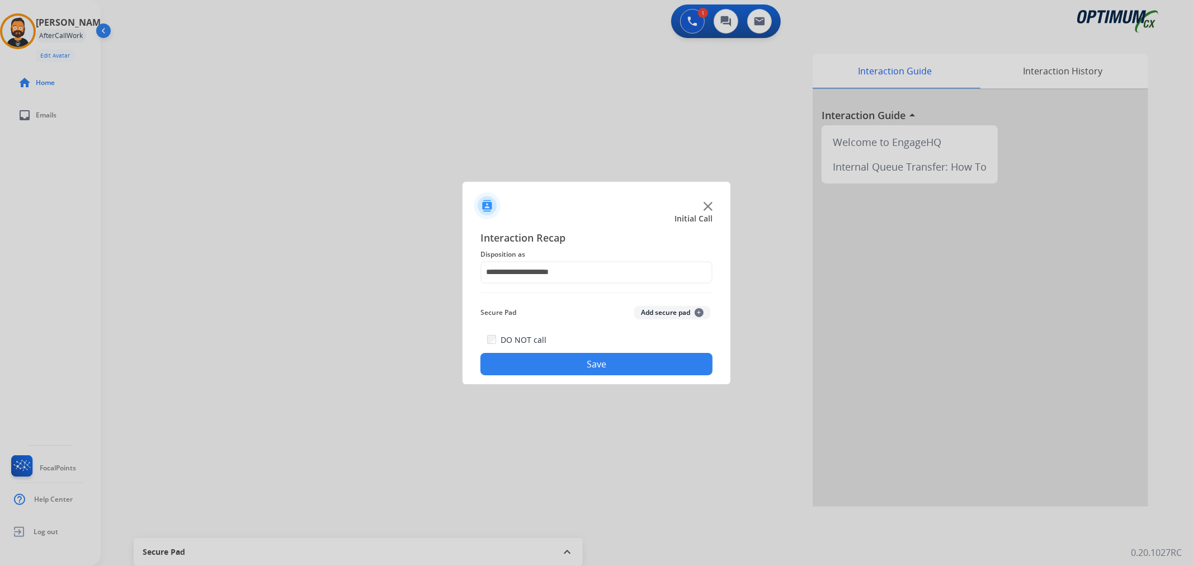
click at [571, 365] on button "Save" at bounding box center [596, 364] width 232 height 22
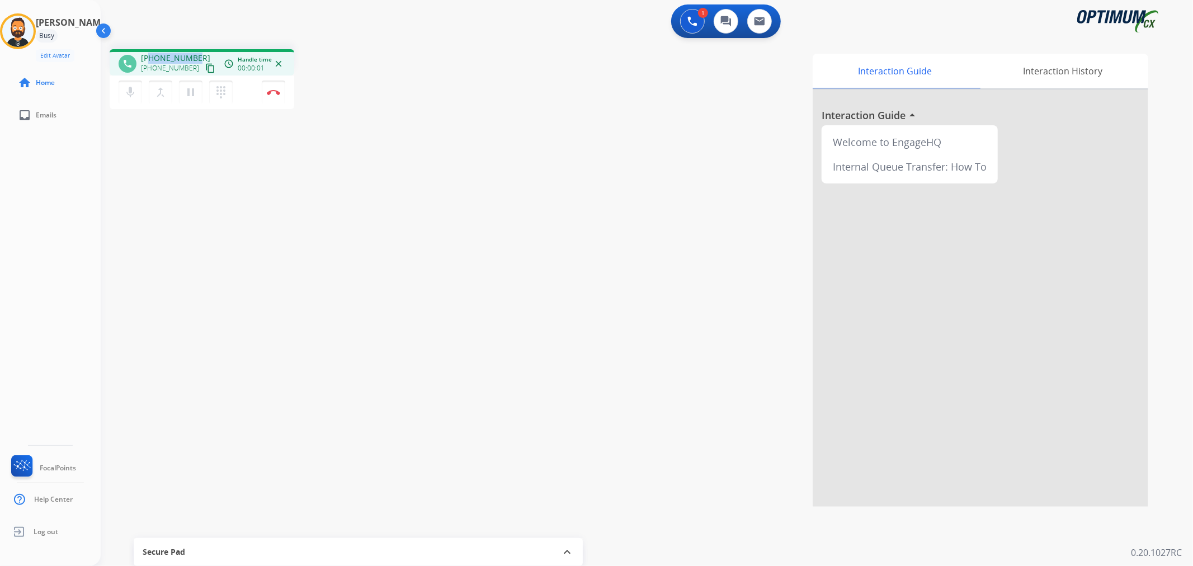
drag, startPoint x: 196, startPoint y: 56, endPoint x: 149, endPoint y: 58, distance: 47.0
click at [149, 58] on div "[PHONE_NUMBER] [PHONE_NUMBER] content_copy" at bounding box center [179, 64] width 76 height 22
copy span "8103584231"
click at [275, 91] on img at bounding box center [273, 92] width 13 height 6
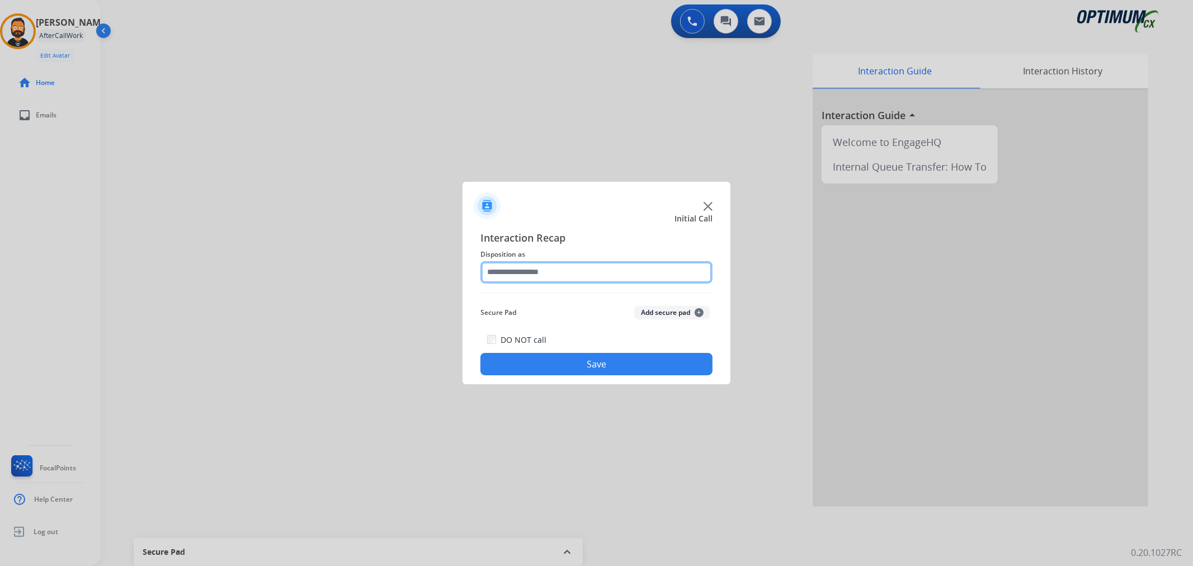
click at [541, 275] on input "text" at bounding box center [596, 272] width 232 height 22
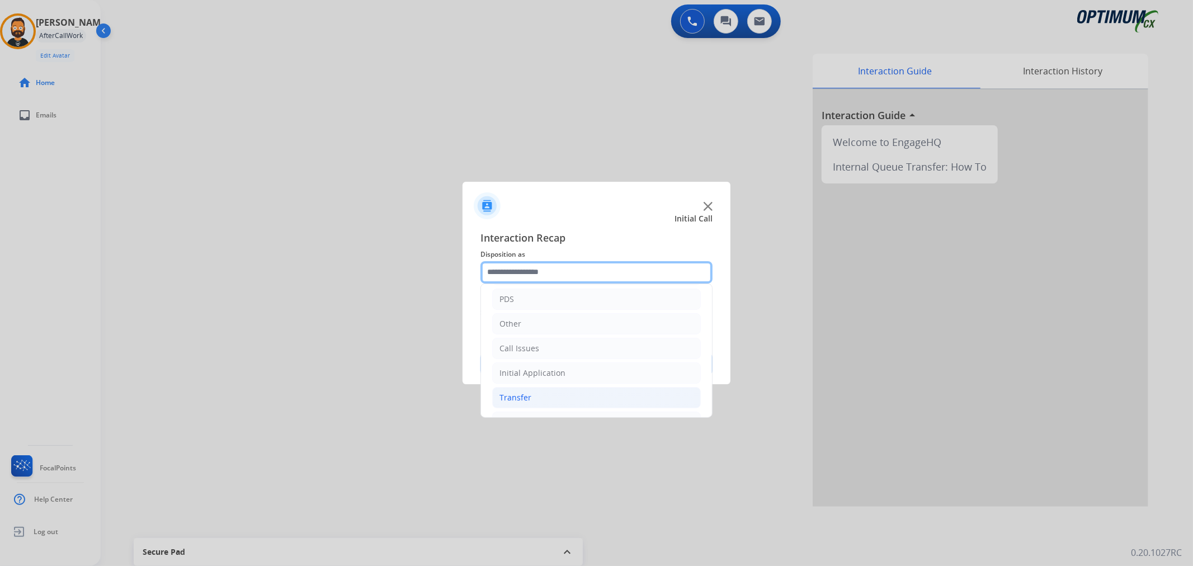
scroll to position [77, 0]
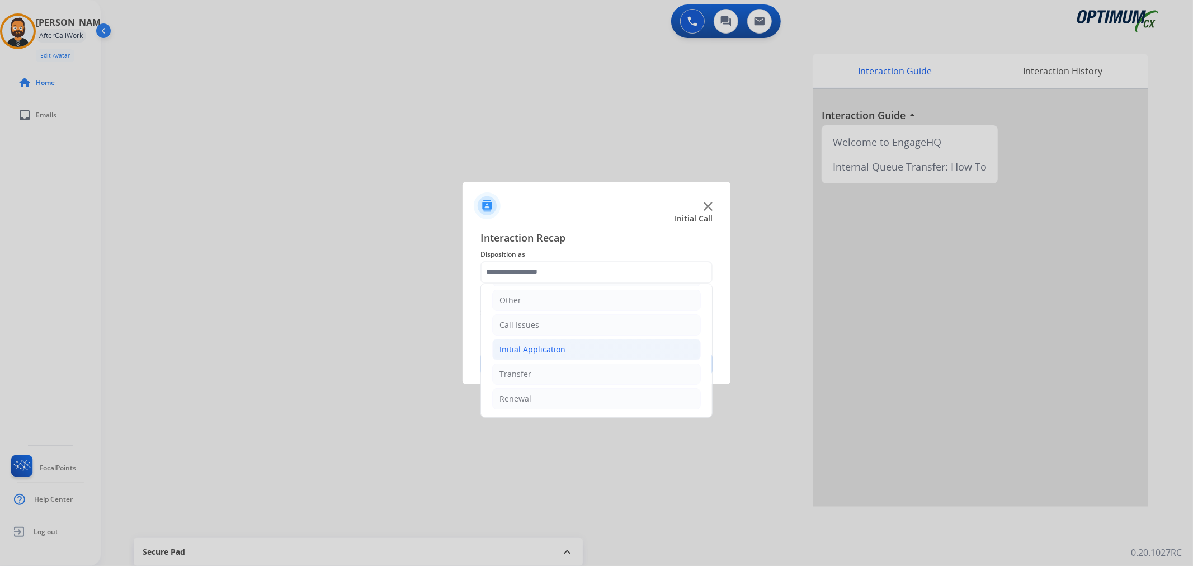
click at [543, 344] on div "Initial Application" at bounding box center [532, 349] width 66 height 11
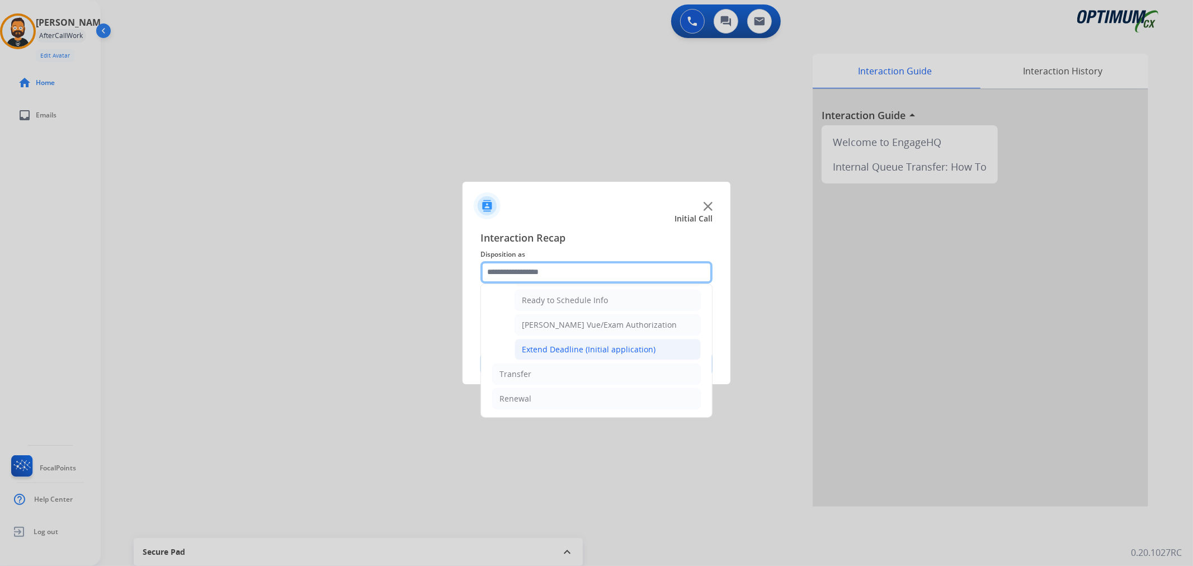
scroll to position [577, 0]
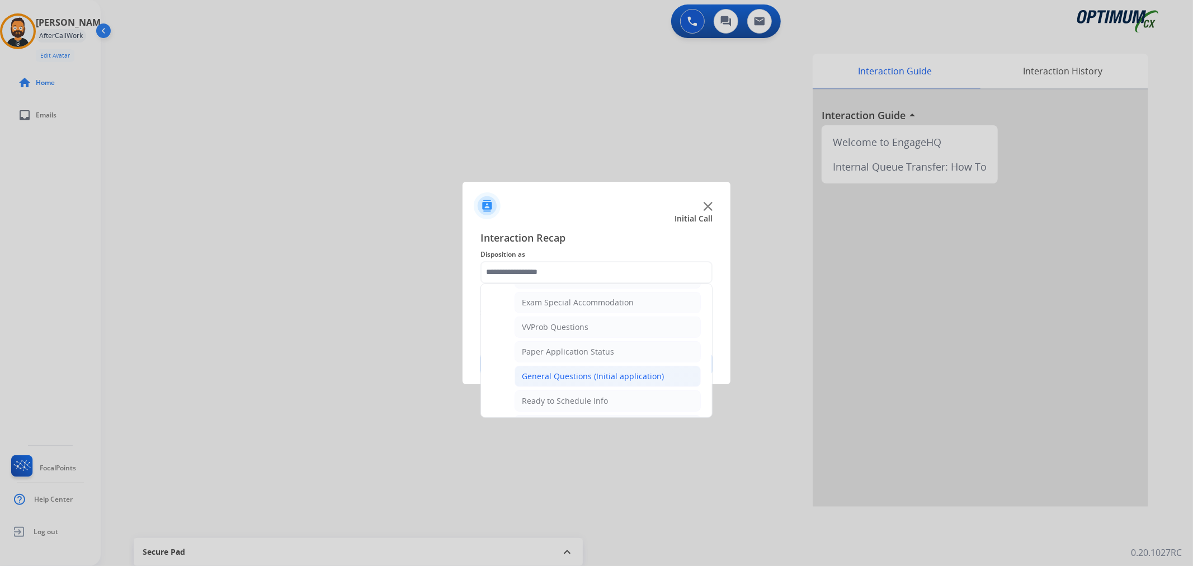
click at [573, 377] on div "General Questions (Initial application)" at bounding box center [593, 376] width 142 height 11
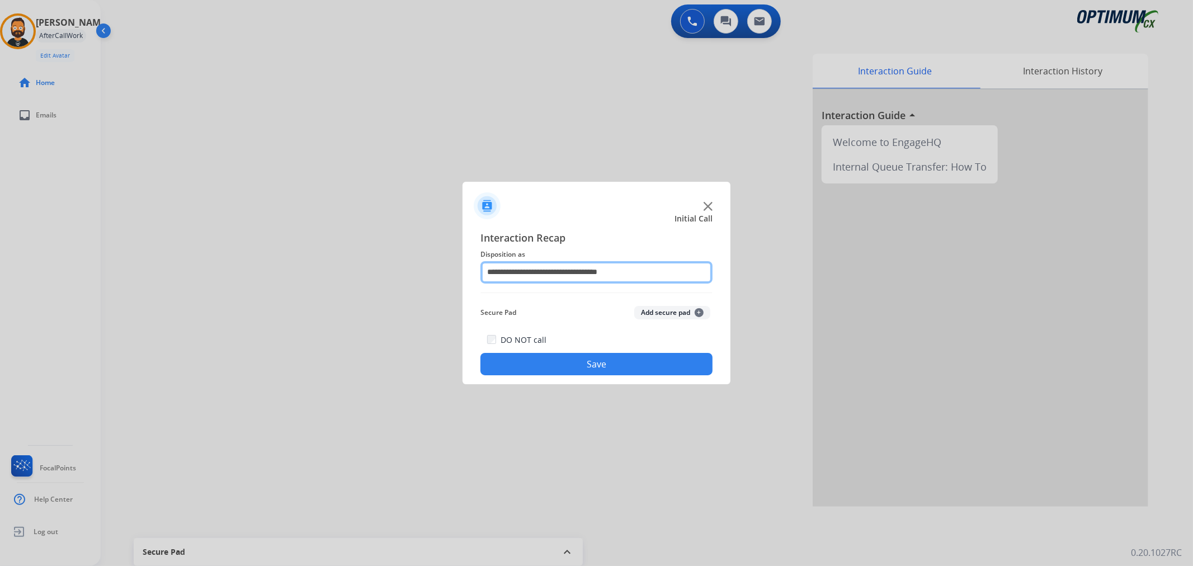
click at [574, 280] on input "**********" at bounding box center [596, 272] width 232 height 22
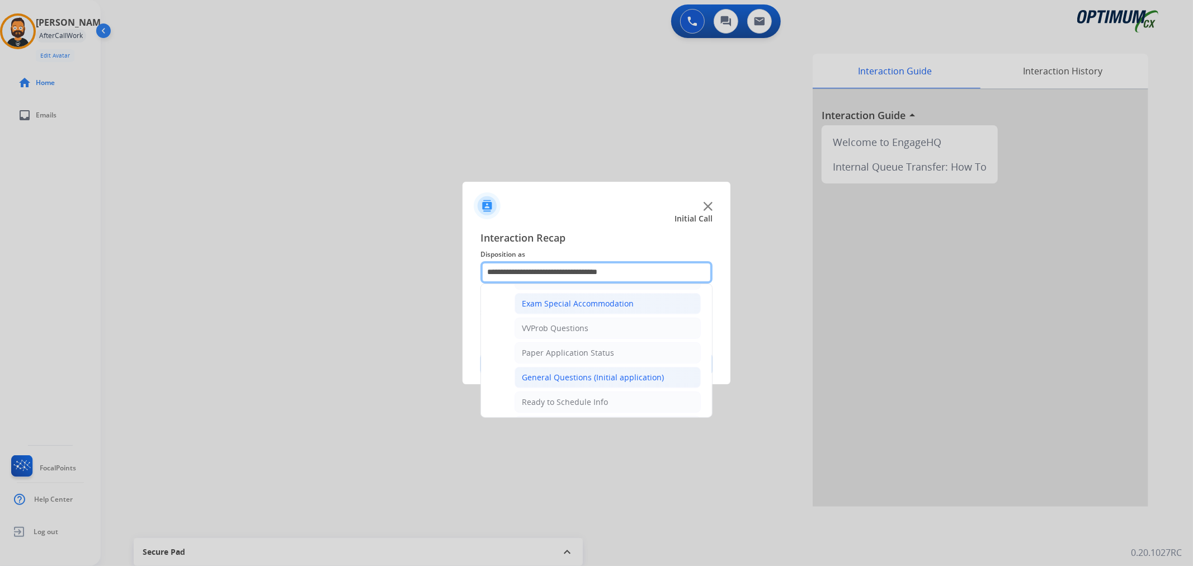
scroll to position [621, 0]
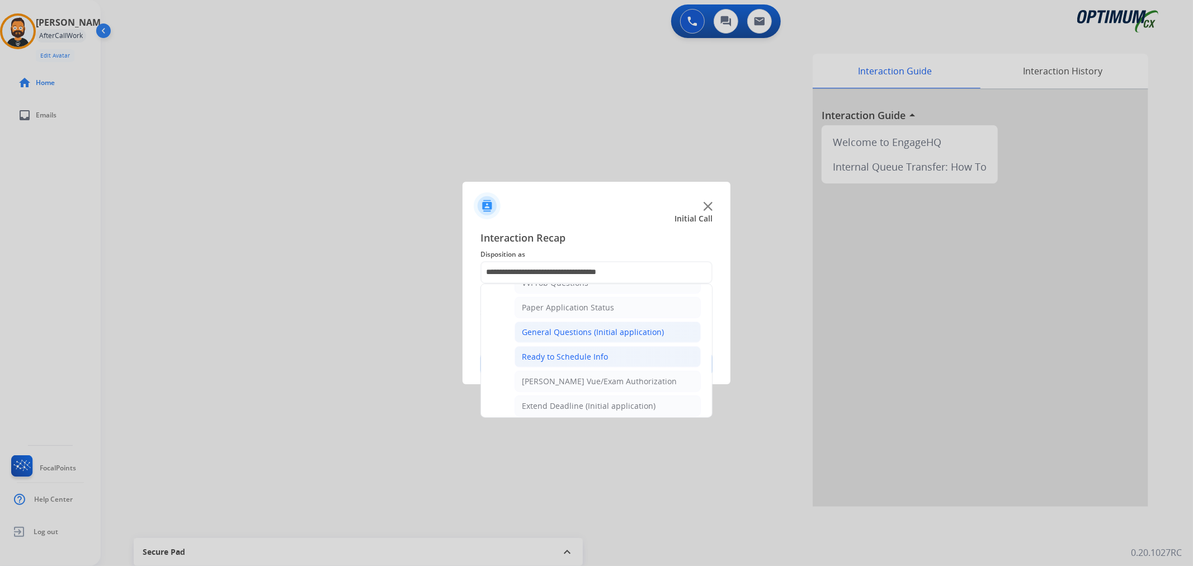
click at [575, 361] on div "Ready to Schedule Info" at bounding box center [565, 356] width 86 height 11
type input "**********"
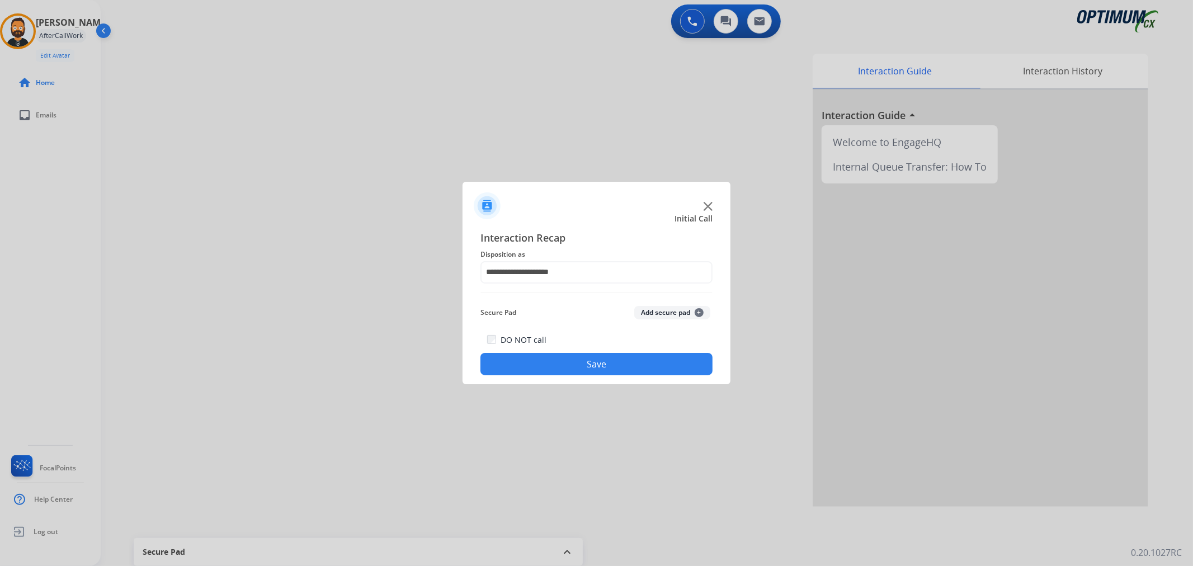
click at [573, 375] on div "DO NOT call Save" at bounding box center [596, 354] width 232 height 42
click at [539, 361] on button "Save" at bounding box center [596, 364] width 232 height 22
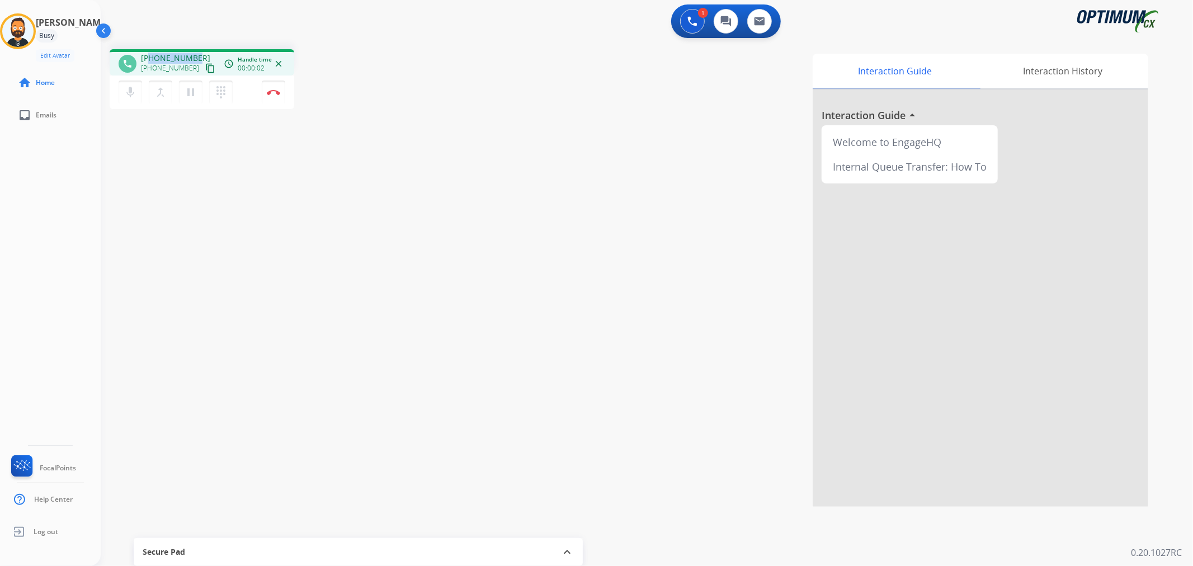
drag, startPoint x: 194, startPoint y: 53, endPoint x: 150, endPoint y: 56, distance: 44.3
click at [150, 56] on span "[PHONE_NUMBER]" at bounding box center [175, 58] width 69 height 11
copy span "6302451101"
click at [190, 92] on mat-icon "pause" at bounding box center [190, 92] width 13 height 13
click at [197, 94] on button "play_arrow Hold" at bounding box center [190, 92] width 23 height 23
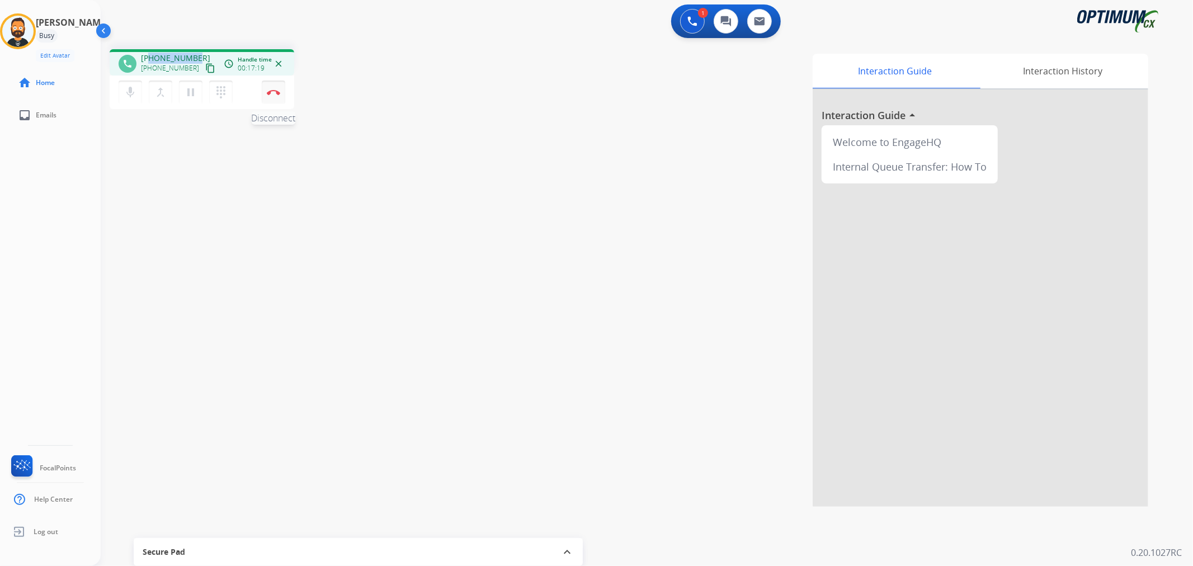
click at [276, 91] on img at bounding box center [273, 92] width 13 height 6
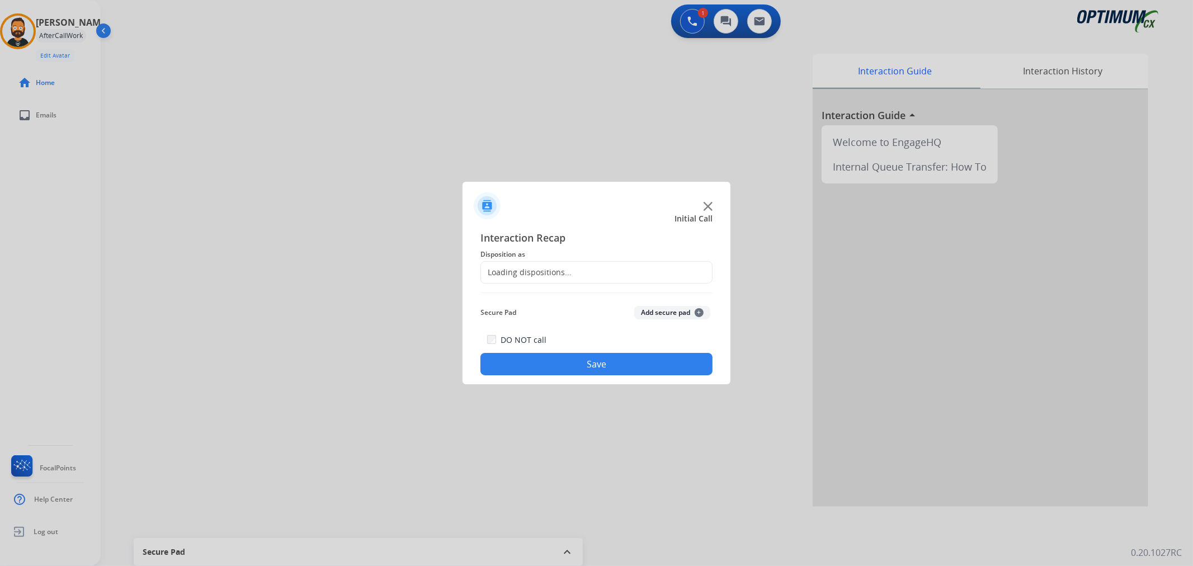
click at [544, 272] on div "Loading dispositions..." at bounding box center [526, 272] width 91 height 11
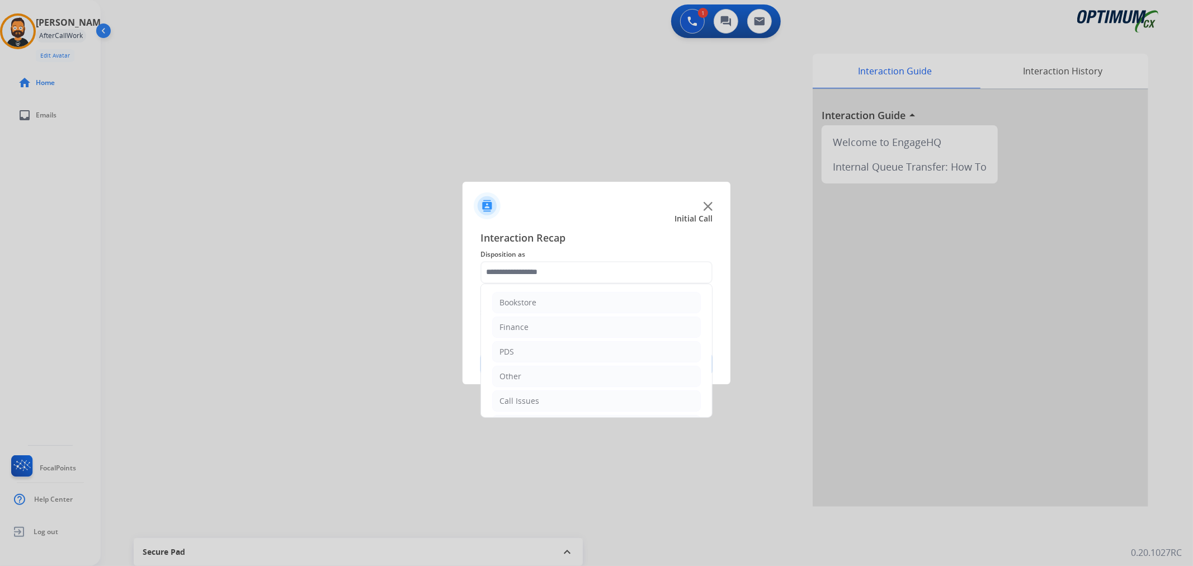
click at [541, 269] on input "text" at bounding box center [596, 272] width 232 height 22
click at [551, 351] on div "Initial Application" at bounding box center [532, 349] width 66 height 11
click at [557, 372] on div "Credential Resend (Initial application)" at bounding box center [592, 373] width 141 height 11
type input "**********"
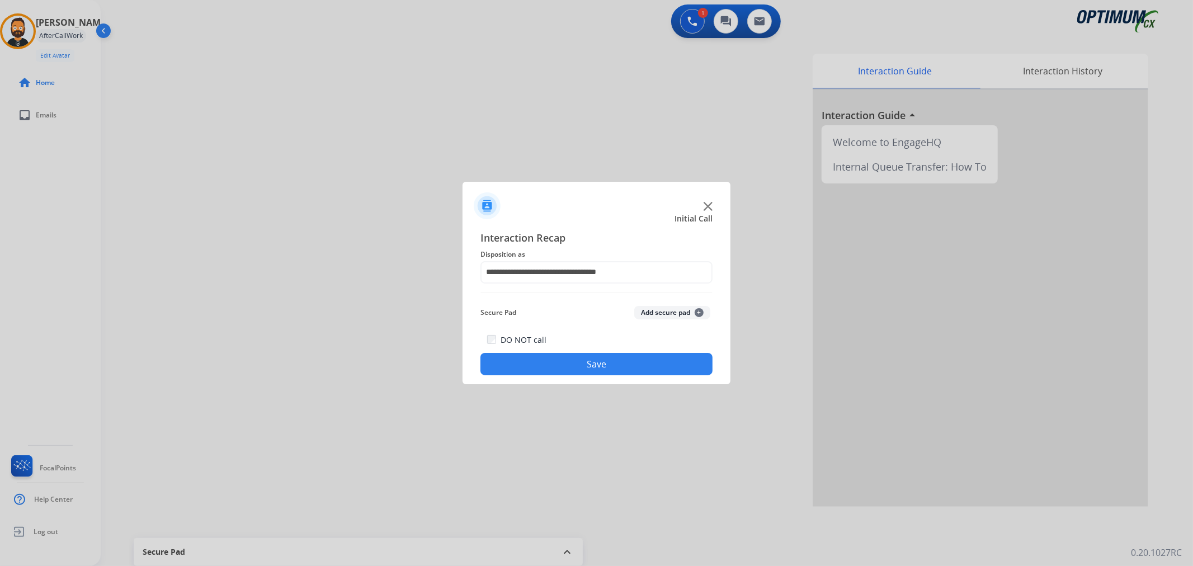
click at [557, 372] on button "Save" at bounding box center [596, 364] width 232 height 22
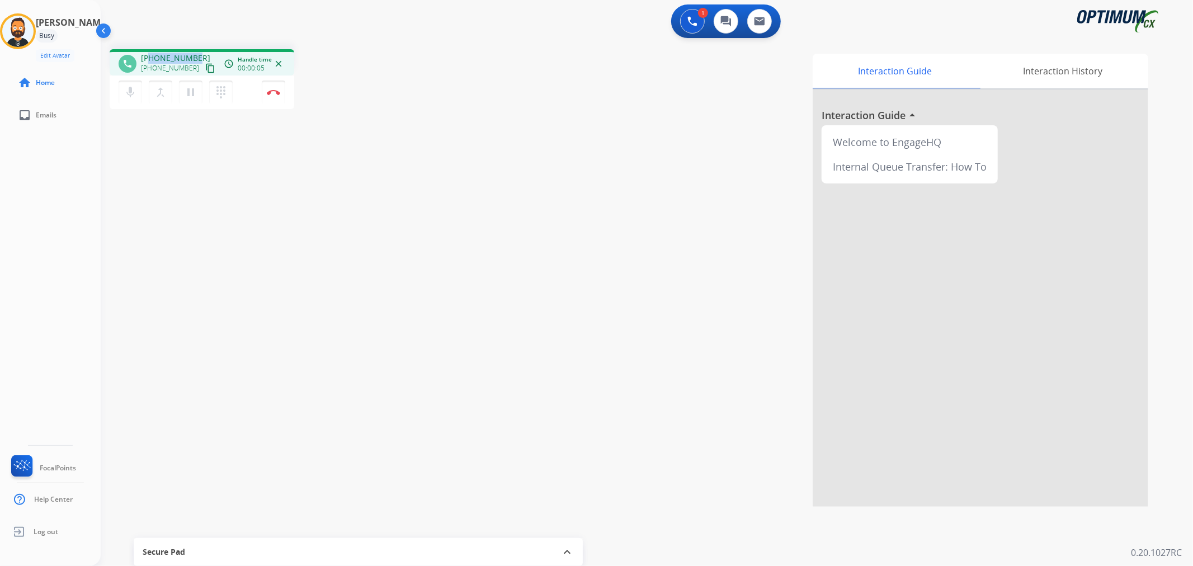
drag, startPoint x: 197, startPoint y: 52, endPoint x: 150, endPoint y: 56, distance: 47.1
click at [150, 56] on div "[PHONE_NUMBER] [PHONE_NUMBER] content_copy" at bounding box center [179, 64] width 76 height 22
copy span "3213162309"
click at [277, 91] on img at bounding box center [273, 92] width 13 height 6
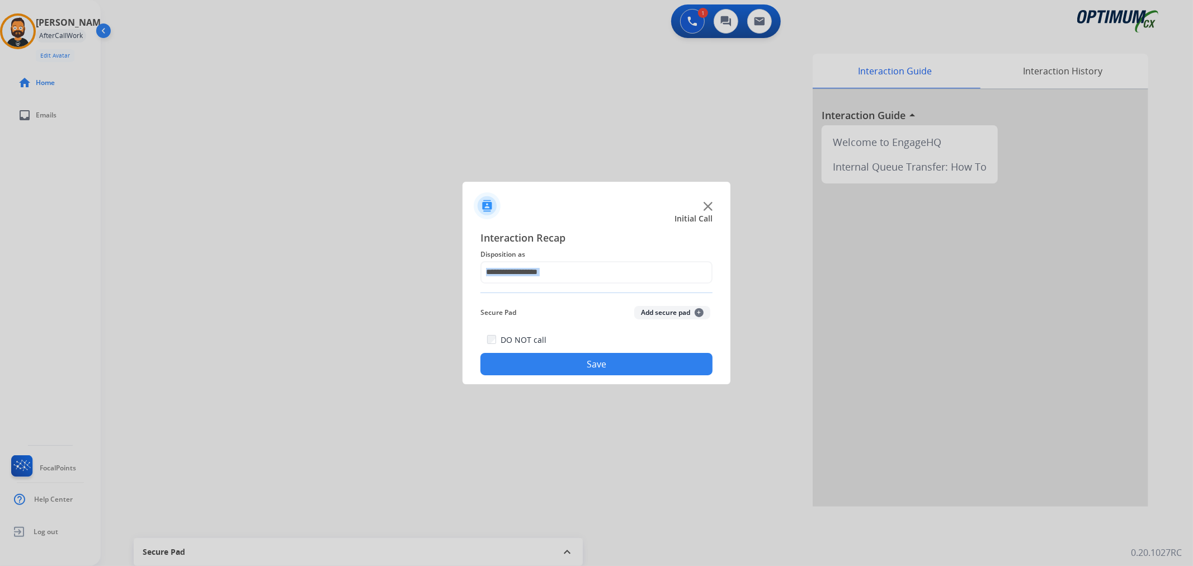
click at [516, 290] on div "Interaction Recap Disposition as Secure Pad Add secure pad + DO NOT call Save" at bounding box center [596, 303] width 232 height 146
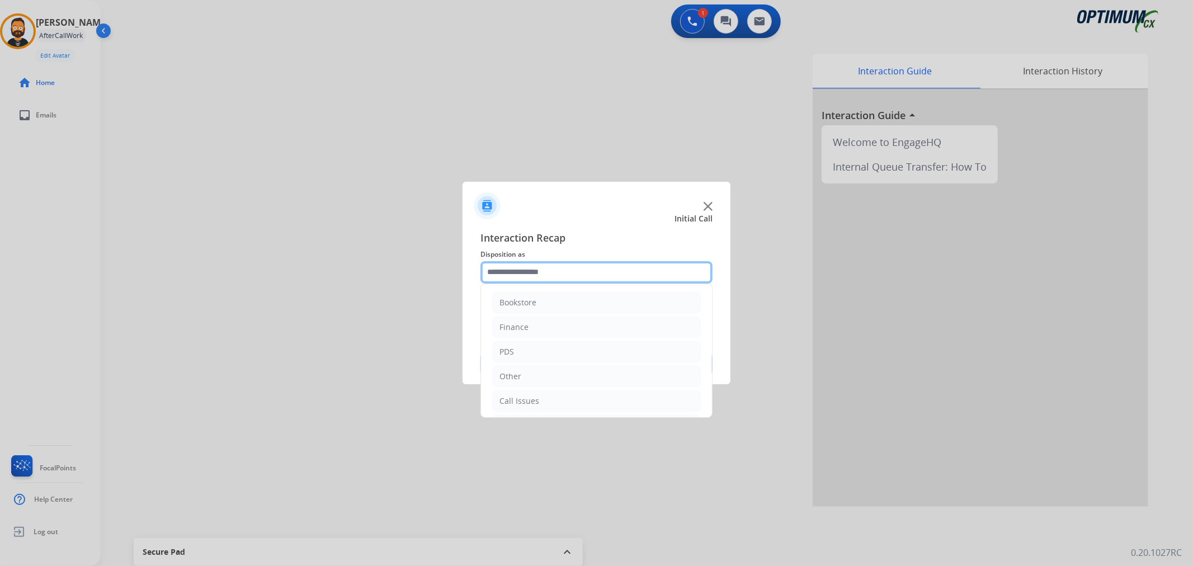
click at [521, 268] on input "text" at bounding box center [596, 272] width 232 height 22
click at [549, 389] on li "Renewal" at bounding box center [596, 398] width 209 height 21
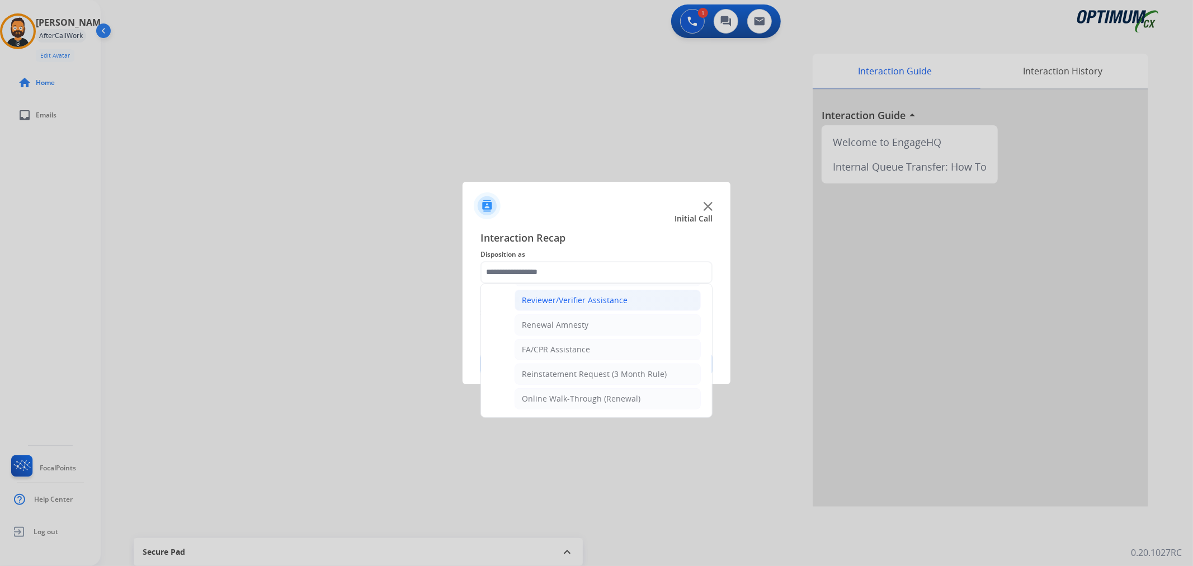
click at [580, 304] on div "Reviewer/Verifier Assistance" at bounding box center [575, 300] width 106 height 11
type input "**********"
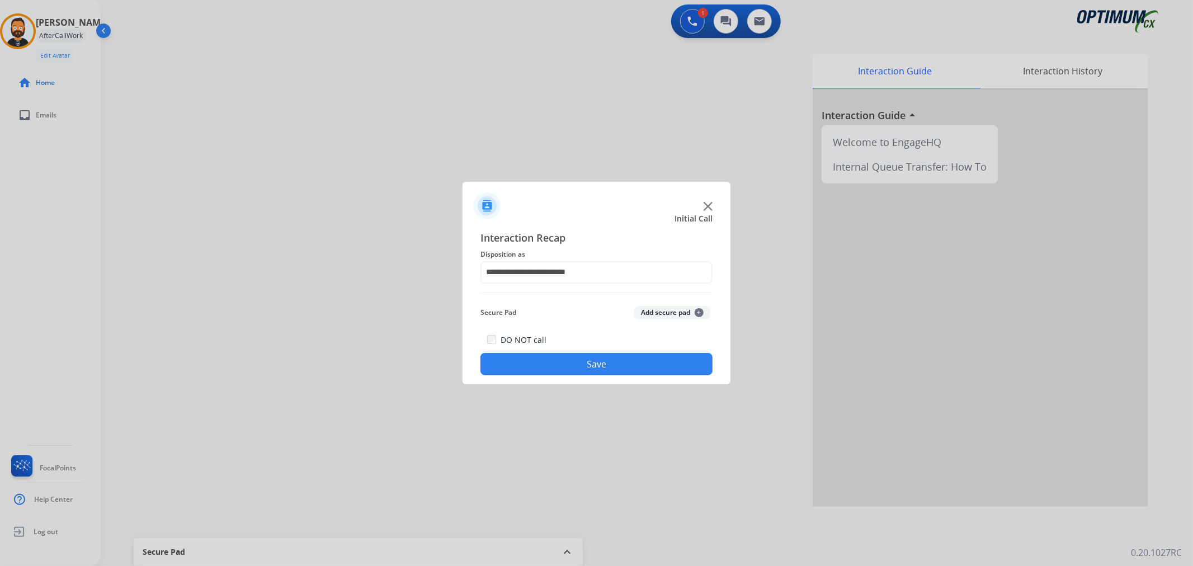
click at [592, 365] on button "Save" at bounding box center [596, 364] width 232 height 22
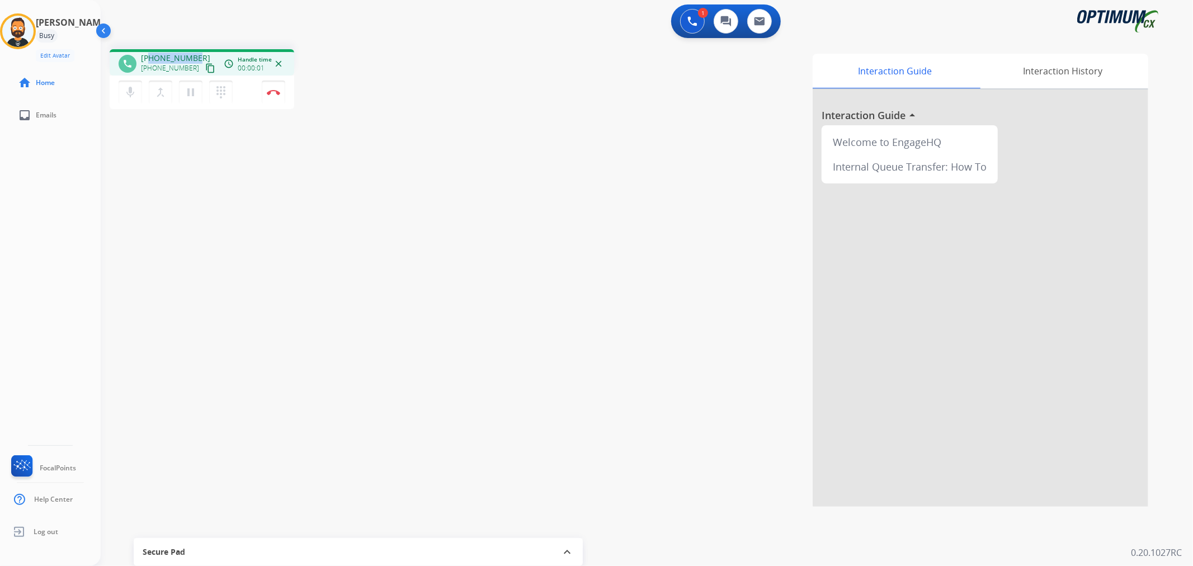
drag, startPoint x: 196, startPoint y: 51, endPoint x: 149, endPoint y: 53, distance: 47.5
click at [149, 53] on div "phone [PHONE_NUMBER] [PHONE_NUMBER] content_copy access_time Call metrics Queue…" at bounding box center [202, 62] width 185 height 26
copy span "5133139070"
click at [193, 91] on mat-icon "pause" at bounding box center [190, 92] width 13 height 13
click at [684, 21] on button at bounding box center [692, 21] width 25 height 25
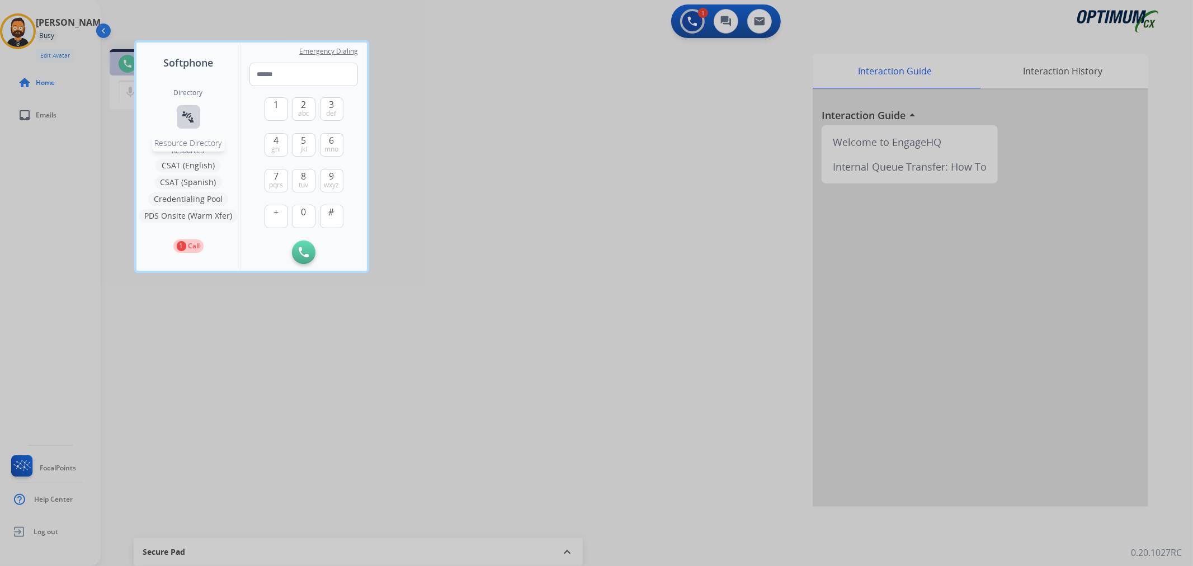
click at [187, 123] on mat-icon "connect_without_contact" at bounding box center [188, 116] width 13 height 13
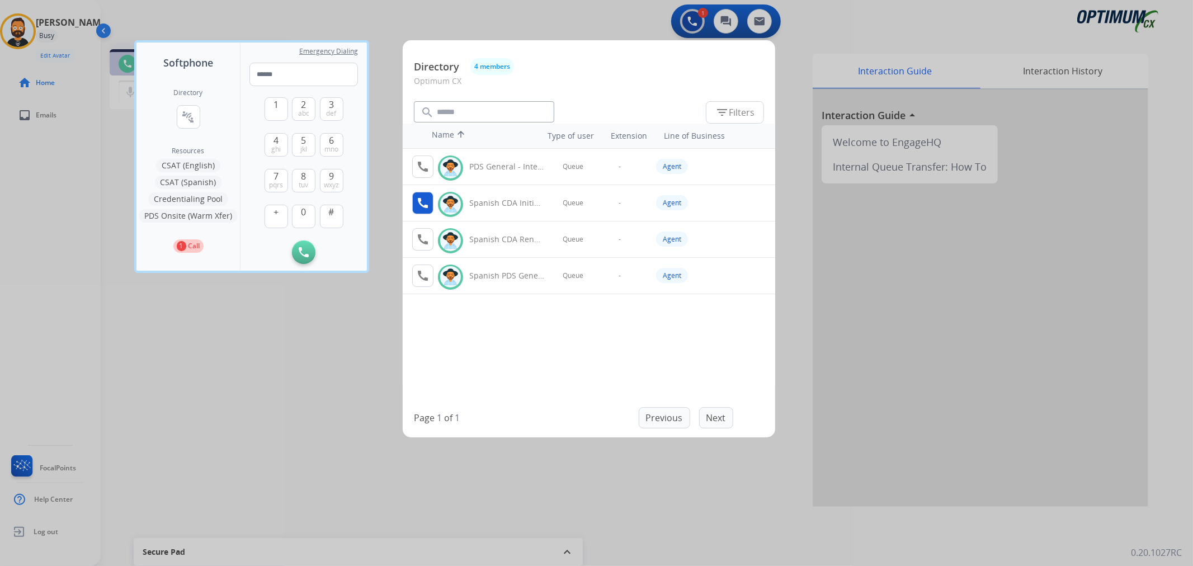
click at [427, 202] on mat-icon "call" at bounding box center [422, 202] width 13 height 13
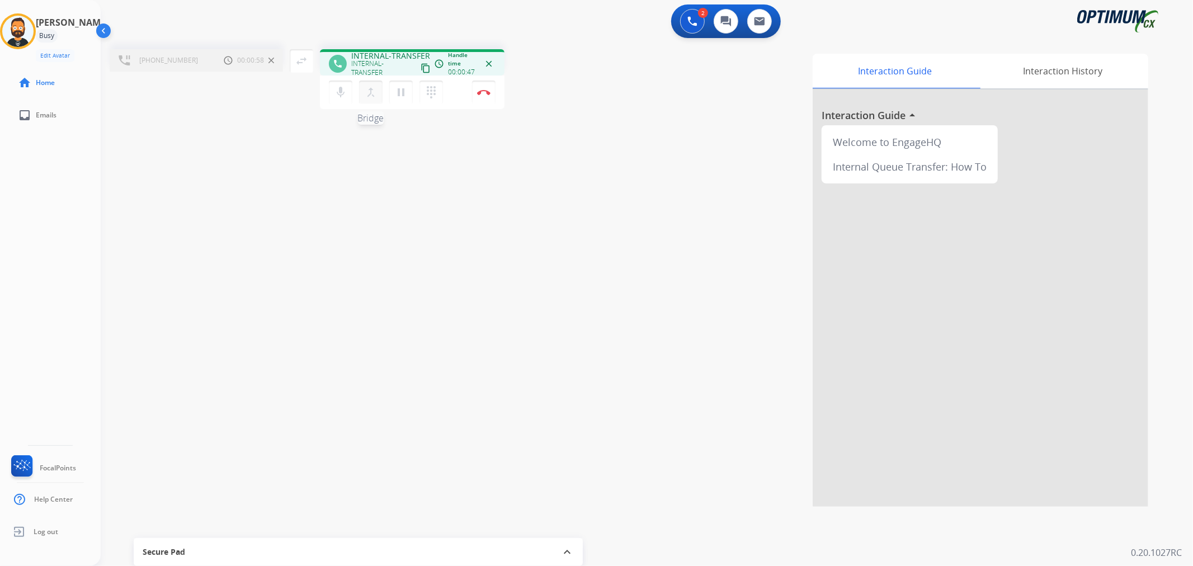
click at [368, 86] on mat-icon "merge_type" at bounding box center [370, 92] width 13 height 13
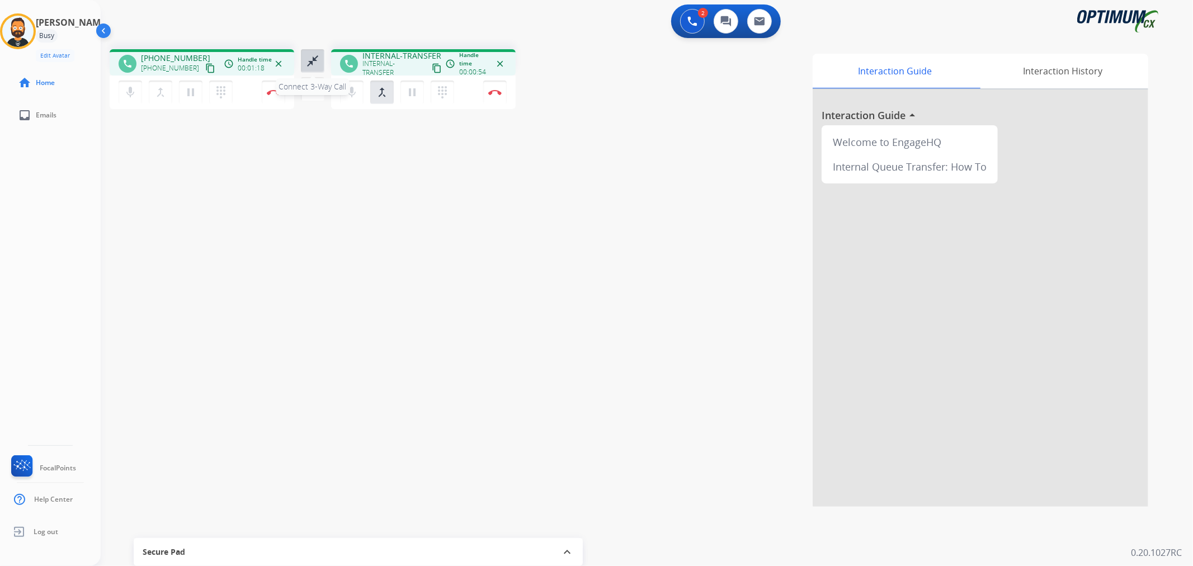
click at [310, 62] on mat-icon "close_fullscreen" at bounding box center [312, 60] width 13 height 13
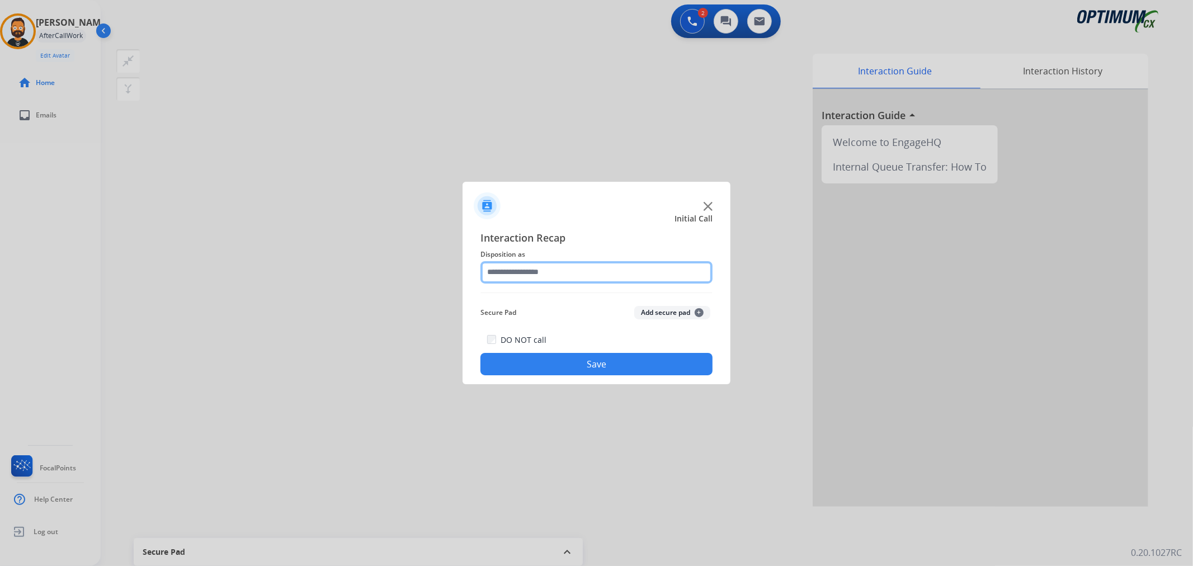
click at [528, 270] on input "text" at bounding box center [596, 272] width 232 height 22
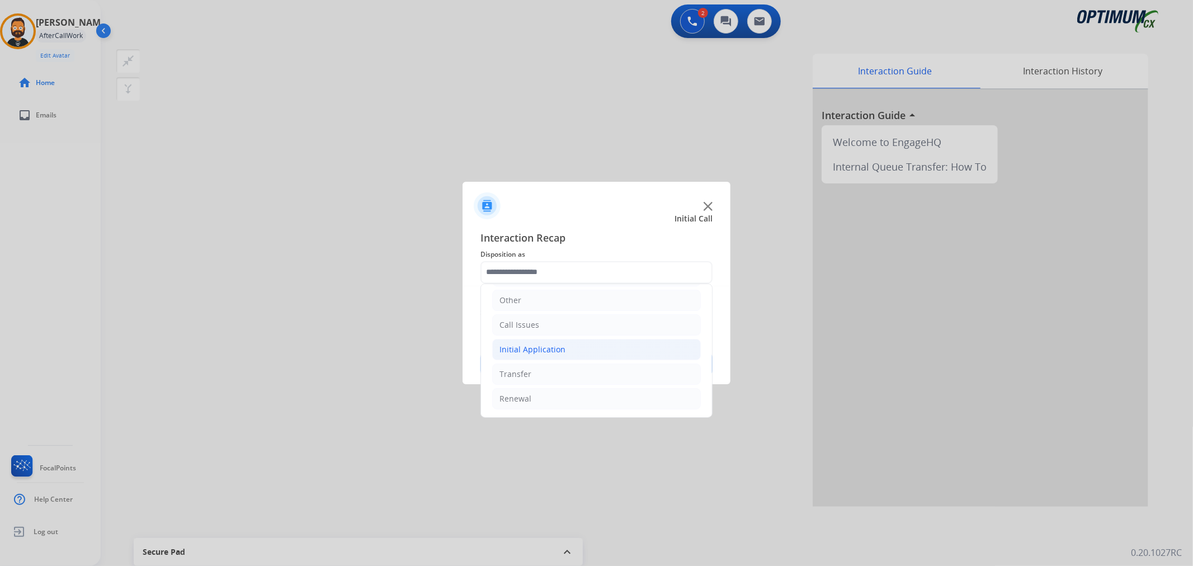
click at [578, 351] on li "Initial Application" at bounding box center [596, 349] width 209 height 21
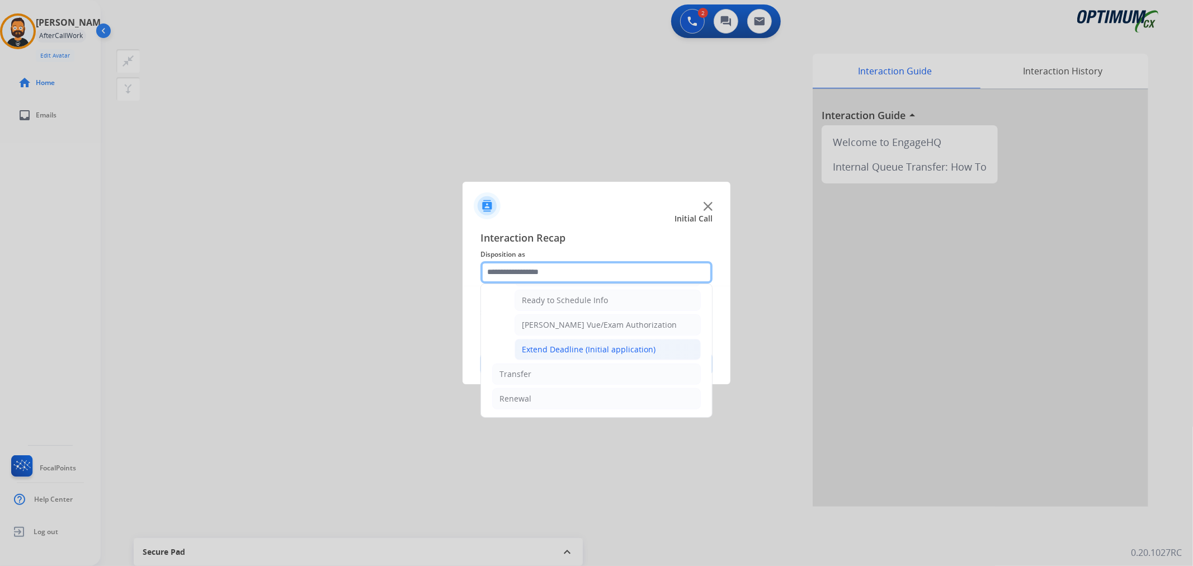
scroll to position [577, 0]
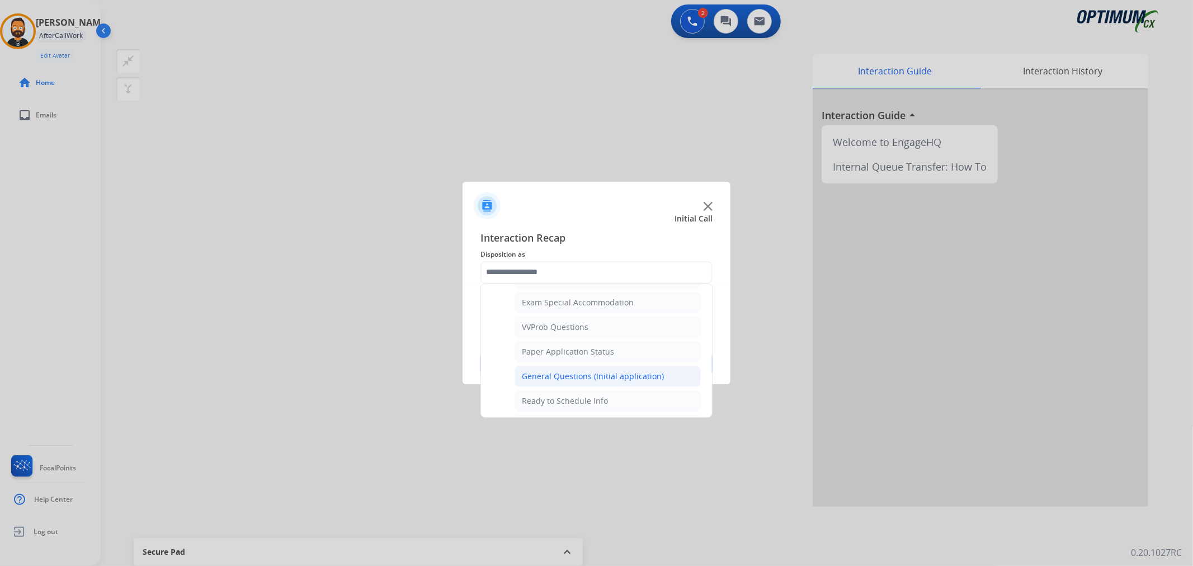
click at [566, 377] on div "General Questions (Initial application)" at bounding box center [593, 376] width 142 height 11
type input "**********"
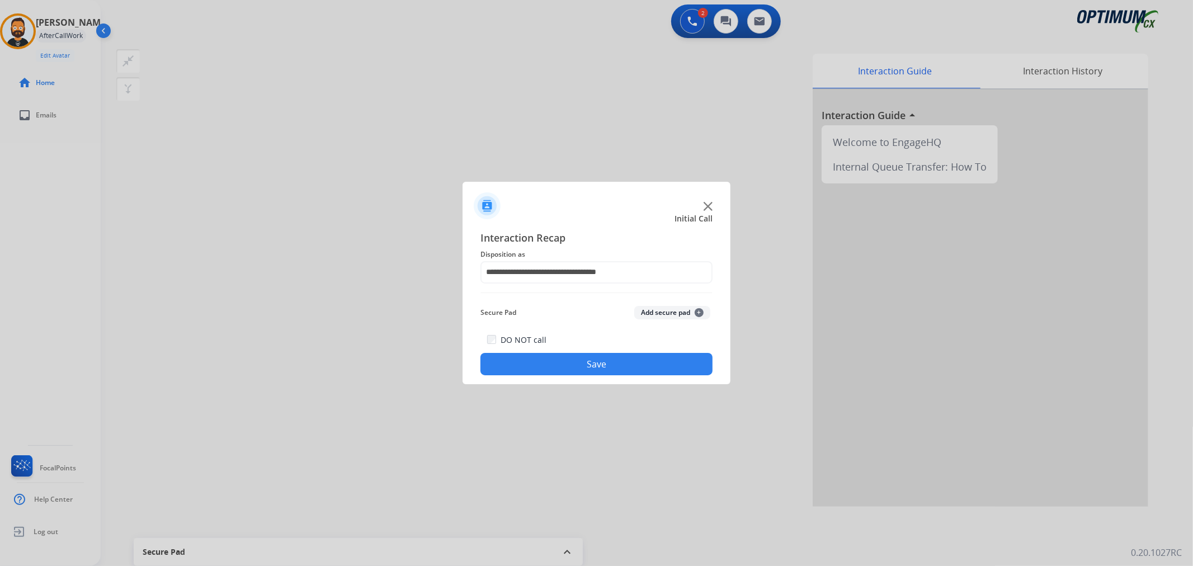
click at [567, 375] on div "DO NOT call Save" at bounding box center [596, 354] width 232 height 42
click at [545, 350] on div "DO NOT call Save" at bounding box center [596, 354] width 232 height 42
click at [538, 363] on button "Save" at bounding box center [596, 364] width 232 height 22
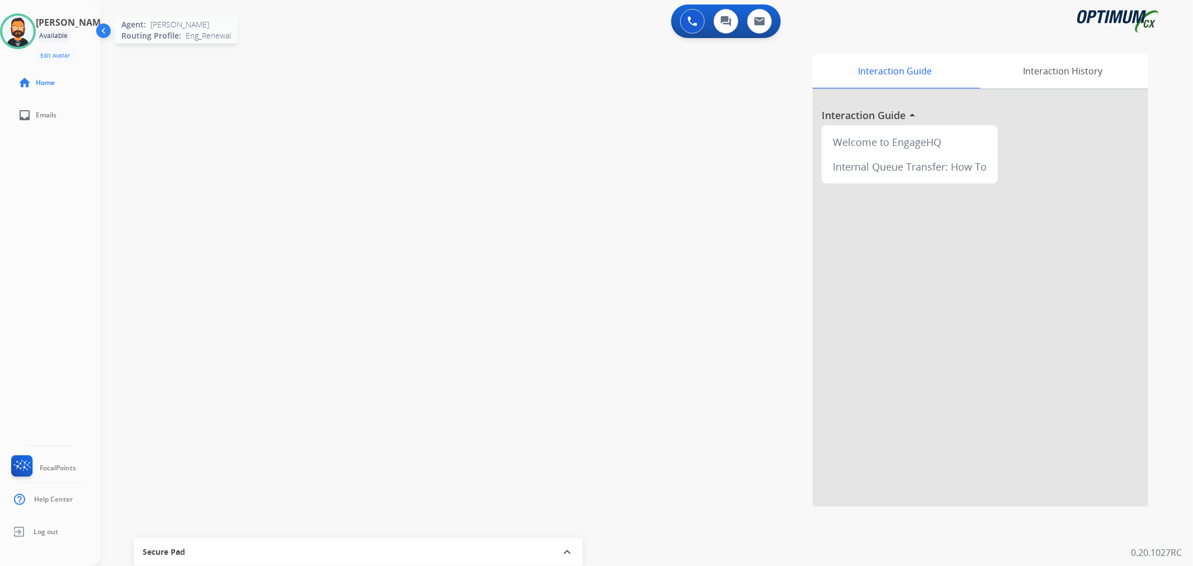
click at [36, 30] on div at bounding box center [18, 31] width 36 height 36
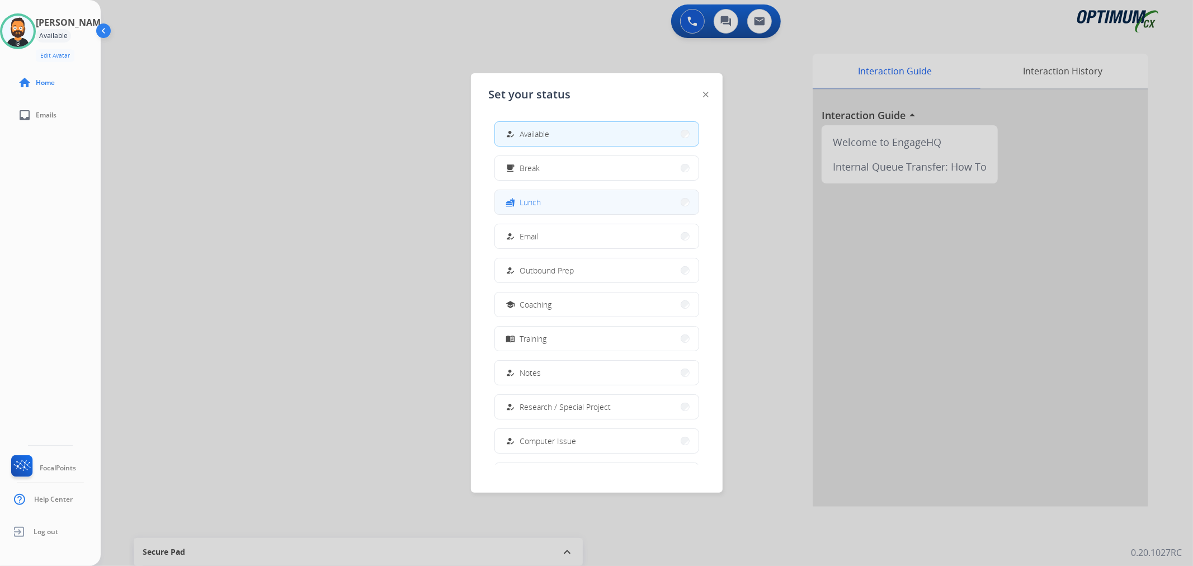
click at [527, 195] on button "fastfood Lunch" at bounding box center [597, 202] width 204 height 24
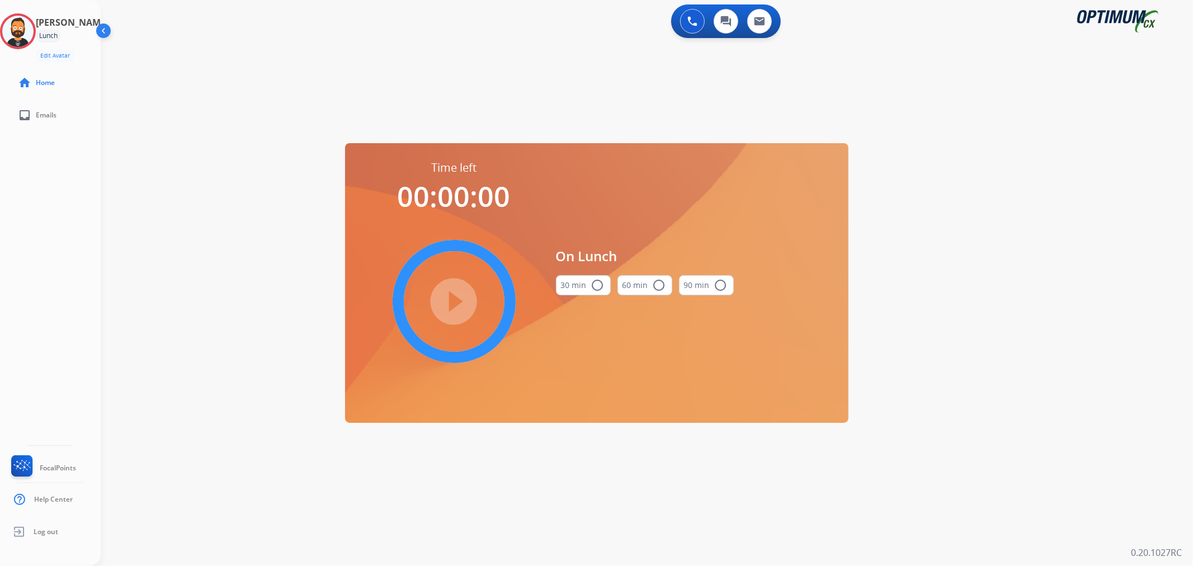
click at [583, 277] on button "30 min radio_button_unchecked" at bounding box center [583, 285] width 55 height 20
click at [447, 295] on mat-icon "play_circle_filled" at bounding box center [453, 301] width 13 height 13
